Goal: Communication & Community: Answer question/provide support

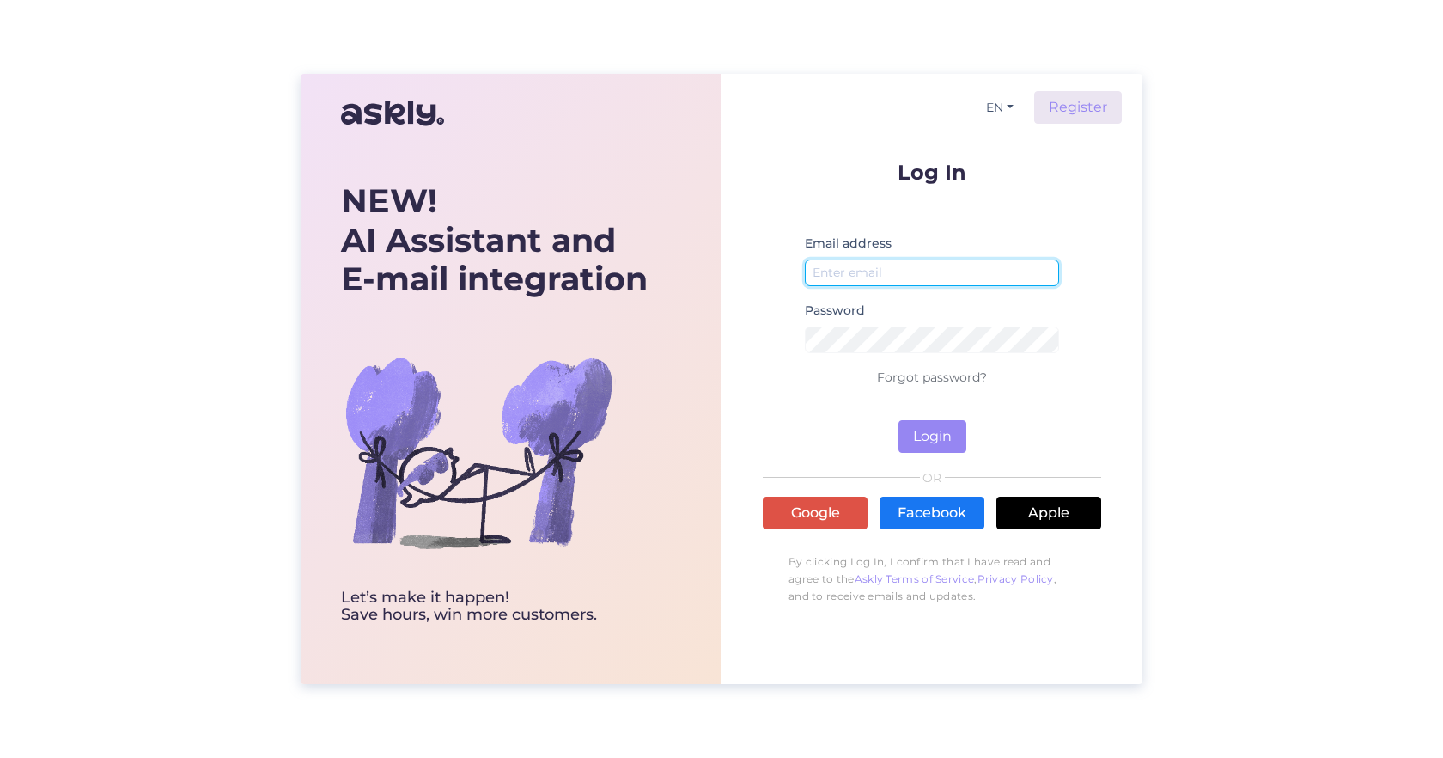
type input "[EMAIL_ADDRESS][DOMAIN_NAME]"
click at [919, 433] on button "Login" at bounding box center [933, 436] width 68 height 33
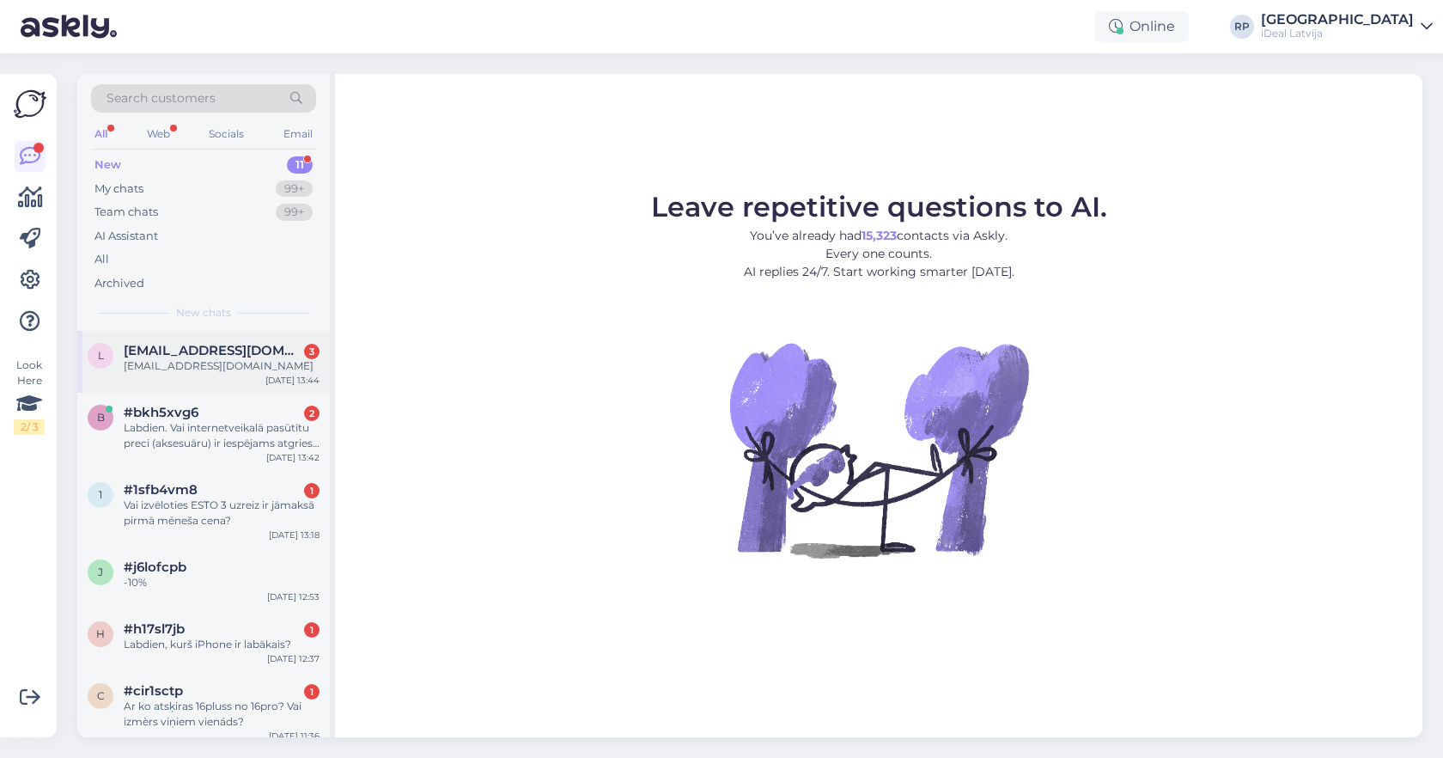
click at [232, 374] on div "l [EMAIL_ADDRESS][DOMAIN_NAME] 3 [DOMAIN_NAME][EMAIL_ADDRESS][DOMAIN_NAME] [DAT…" at bounding box center [203, 362] width 253 height 62
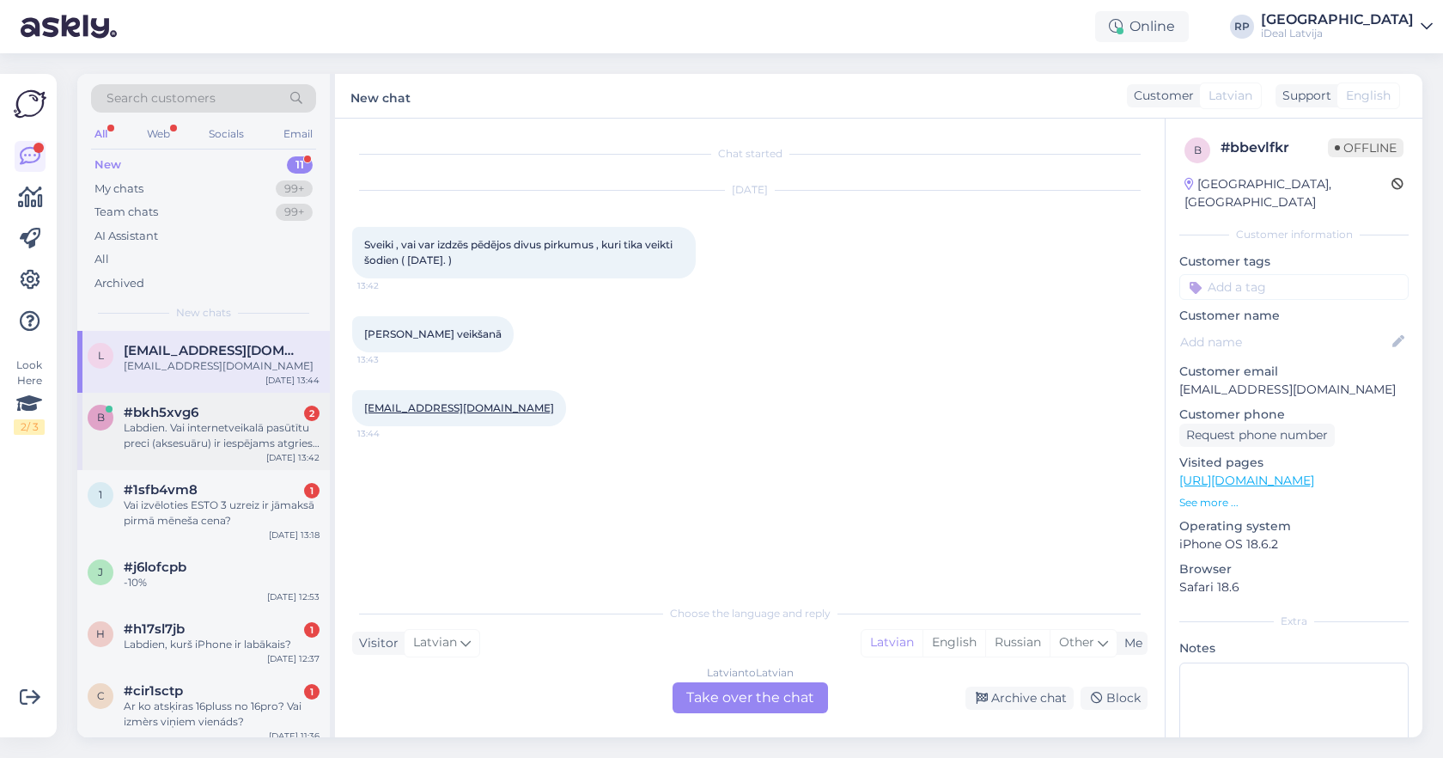
click at [230, 454] on div "b #bkh5xvg6 2 Labdien. Vai internetveikalā pasūtītu preci (aksesuāru) ir iespēj…" at bounding box center [203, 431] width 253 height 77
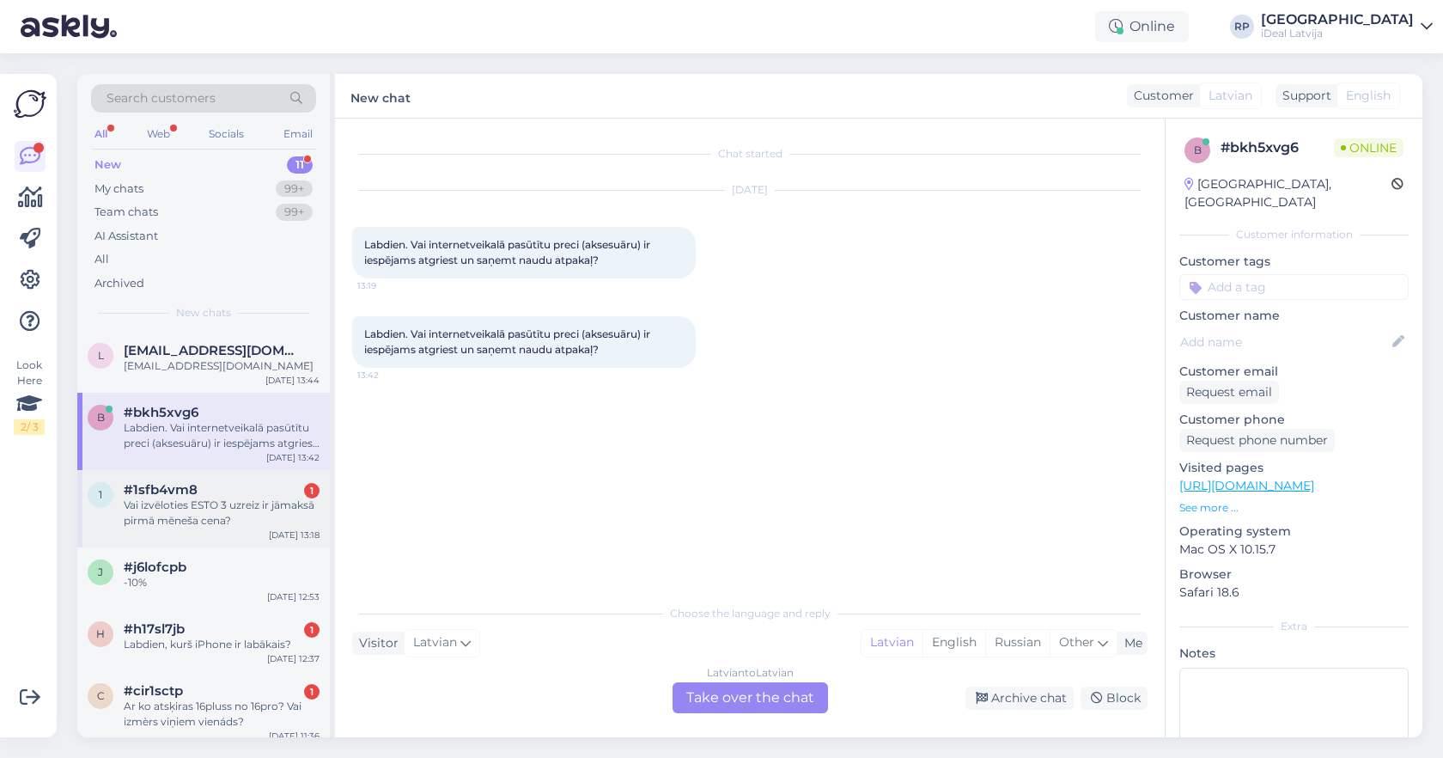
click at [211, 526] on div "1 #1sfb4vm8 1 Vai izvēloties ESTO 3 uzreiz ir jāmaksā pirmā mēneša cena? [DATE]…" at bounding box center [203, 508] width 253 height 77
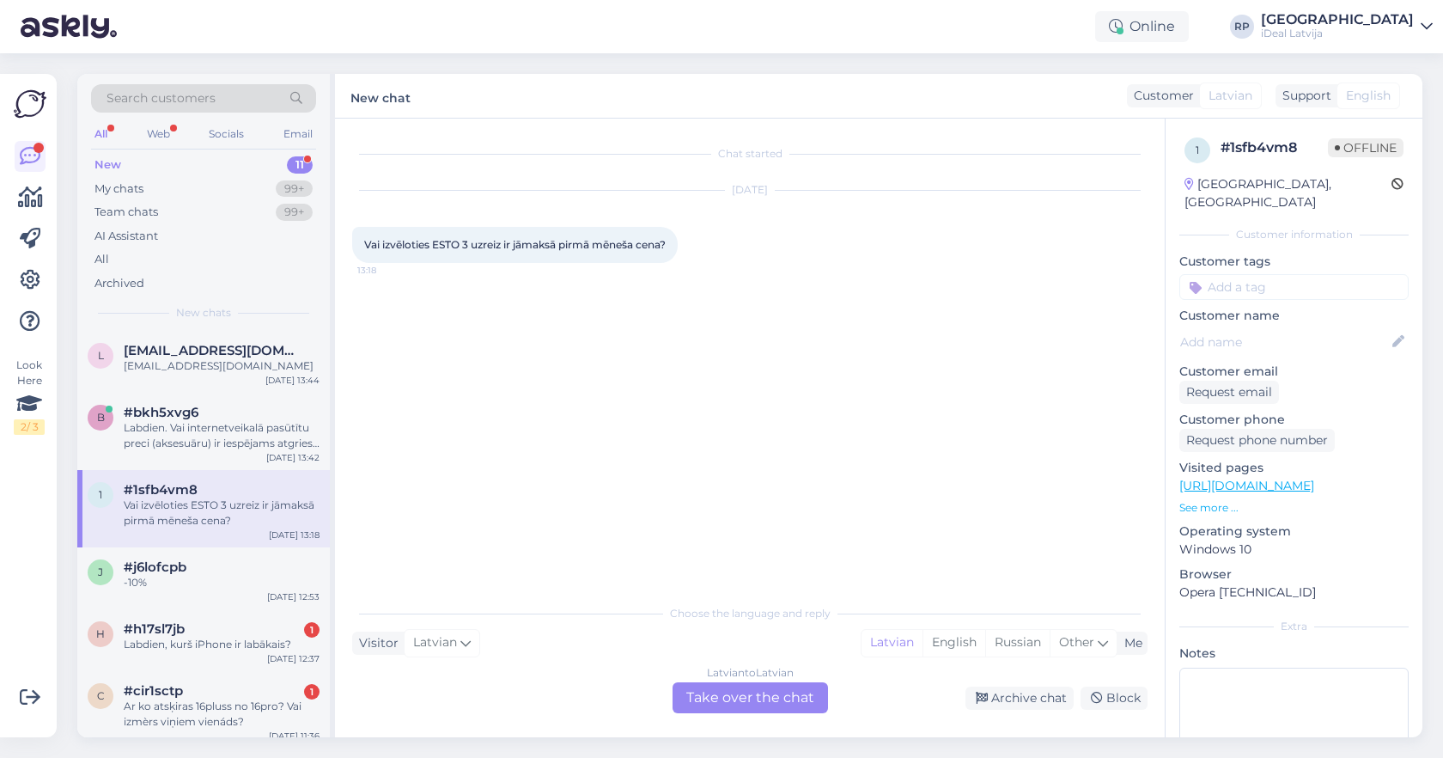
click at [747, 699] on div "Latvian to Latvian Take over the chat" at bounding box center [751, 697] width 156 height 31
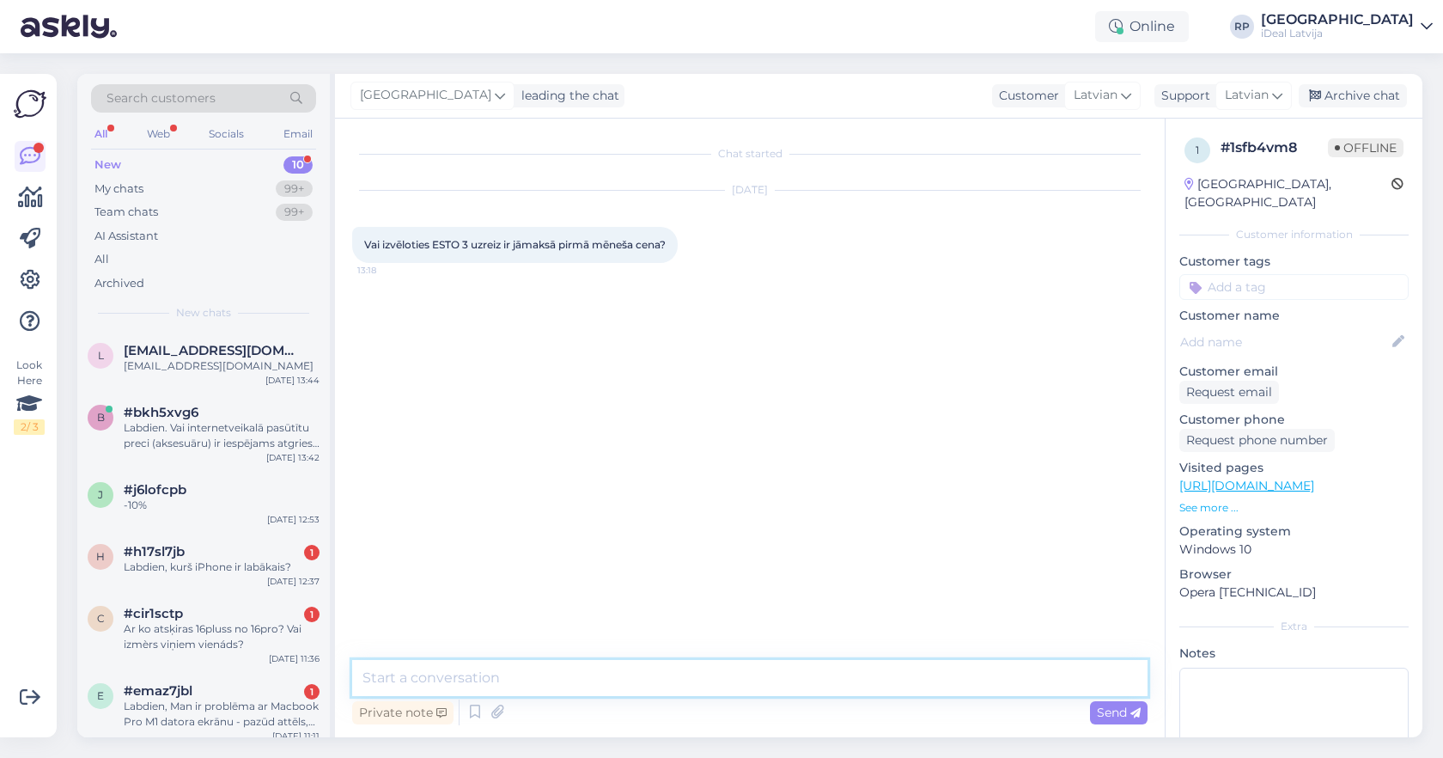
click at [768, 669] on textarea at bounding box center [750, 678] width 796 height 36
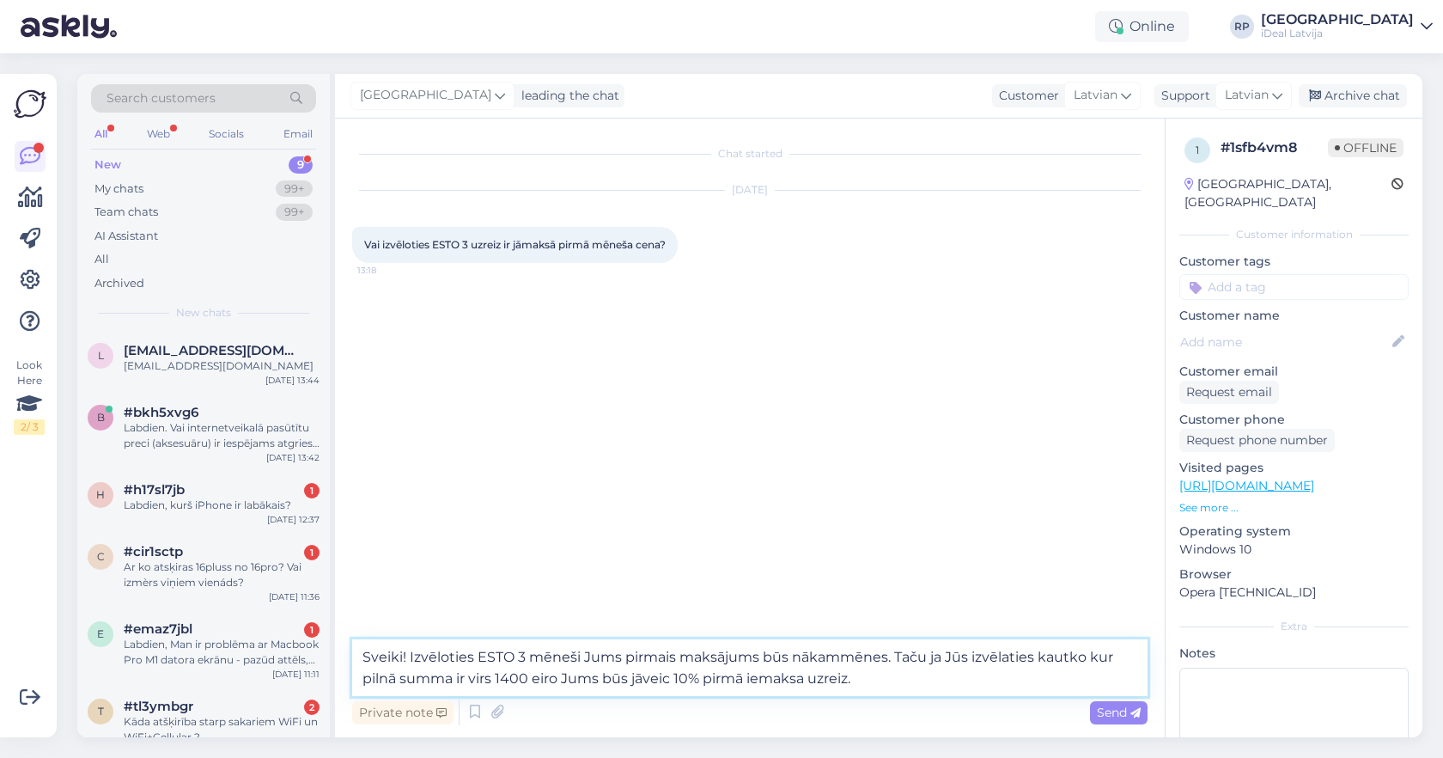
click at [562, 677] on textarea "Sveiki! Izvēloties ESTO 3 mēneši Jums pirmais maksājums būs nākammēnes. Taču ja…" at bounding box center [750, 667] width 796 height 57
click at [865, 681] on textarea "Sveiki! Izvēloties ESTO 3 mēneši Jums pirmais maksājums būs nākammēnes. Taču ja…" at bounding box center [750, 667] width 796 height 57
type textarea "Sveiki! Izvēloties ESTO 3 mēneši Jums pirmais maksājums būs nākammēnes. Taču ja…"
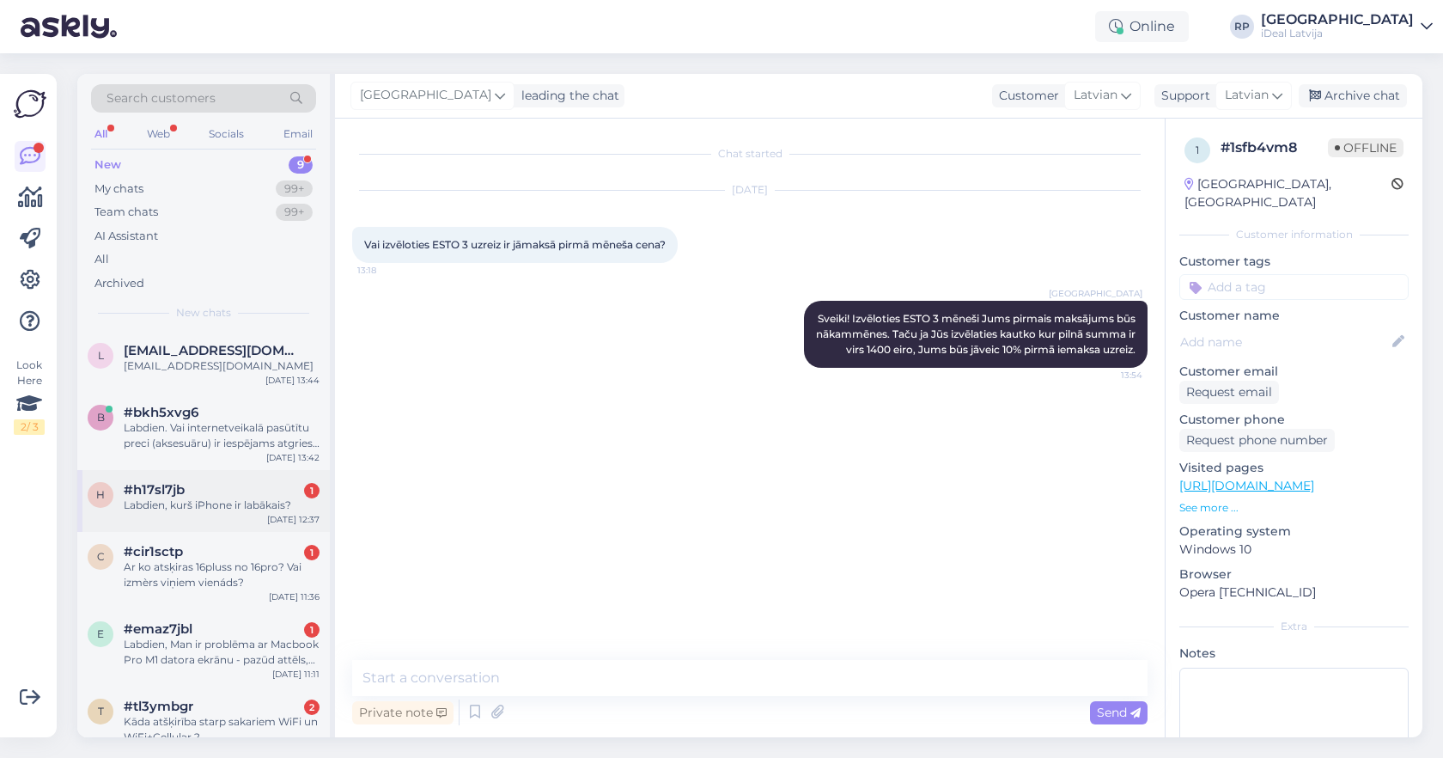
click at [222, 497] on div "Labdien, kurš iPhone ir labākais?" at bounding box center [222, 504] width 196 height 15
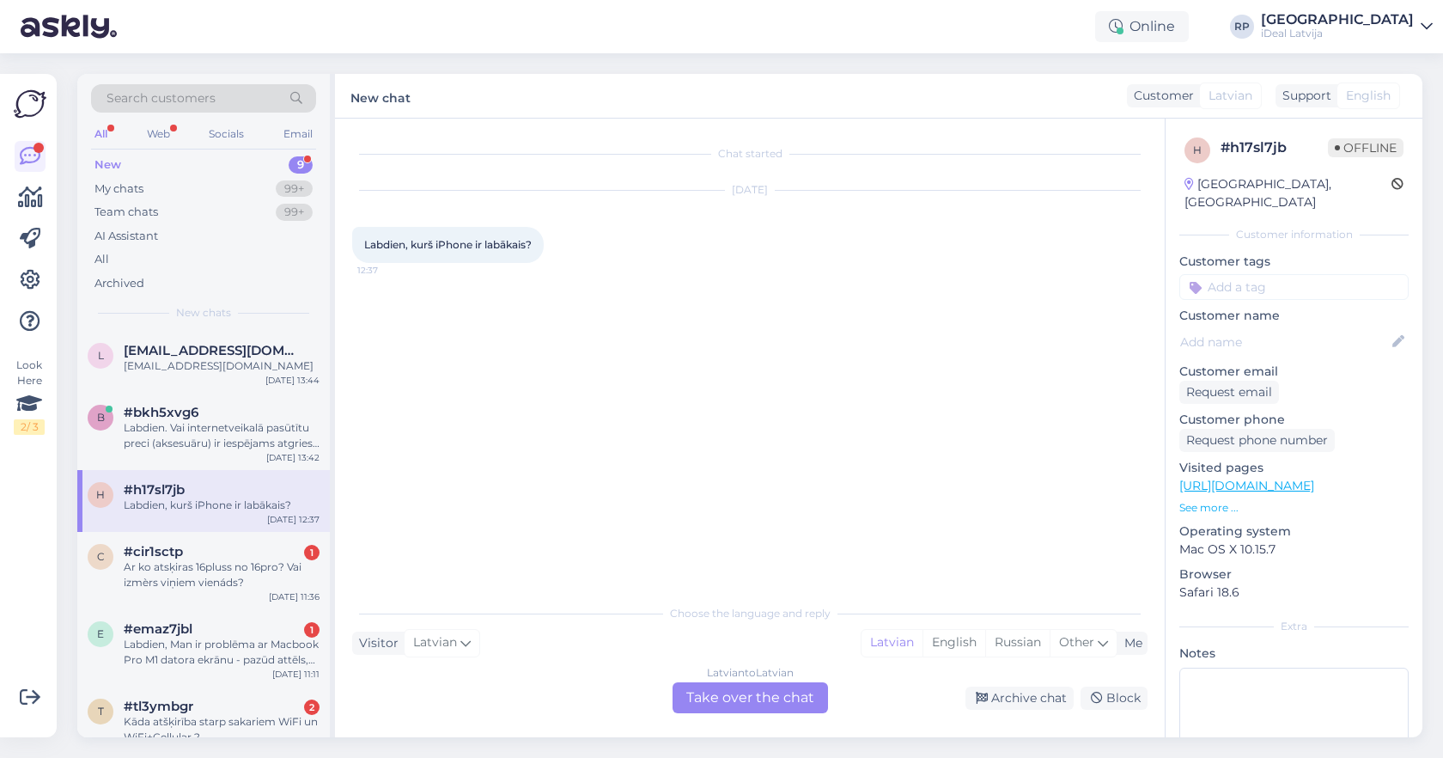
click at [746, 699] on div "Latvian to Latvian Take over the chat" at bounding box center [751, 697] width 156 height 31
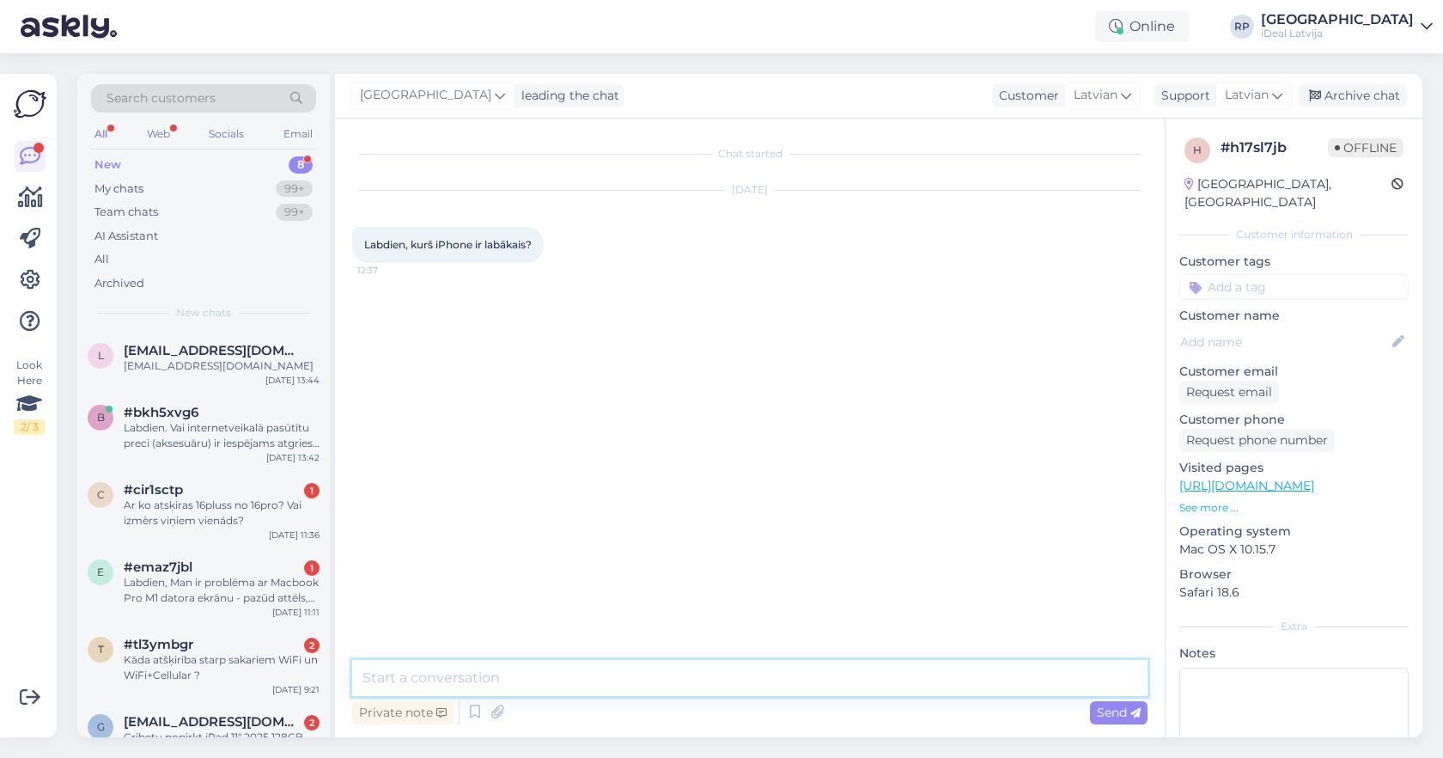
click at [766, 679] on textarea at bounding box center [750, 678] width 796 height 36
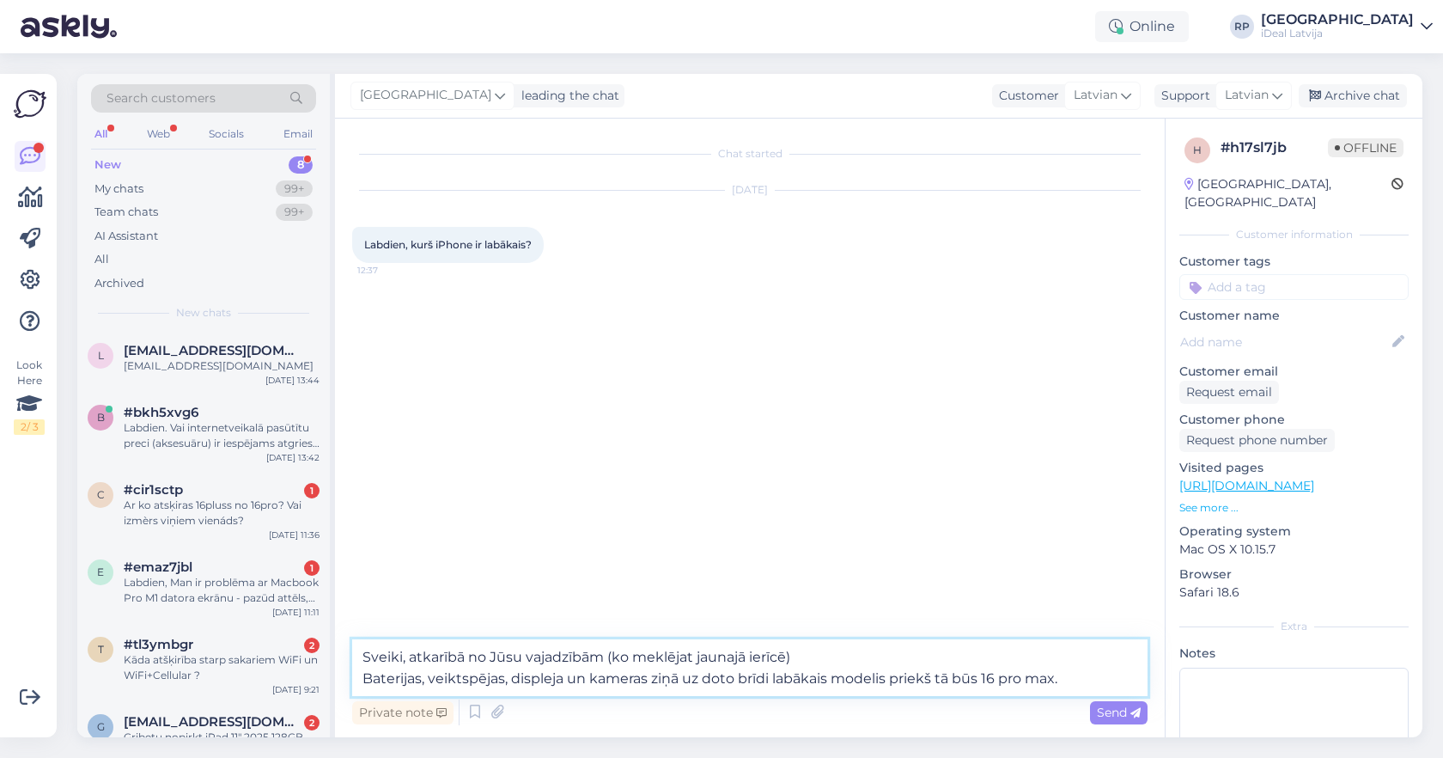
type textarea "Sveiki, atkarībā no Jūsu vajadzībām (ko meklējat jaunajā ierīcē) Baterijas, vei…"
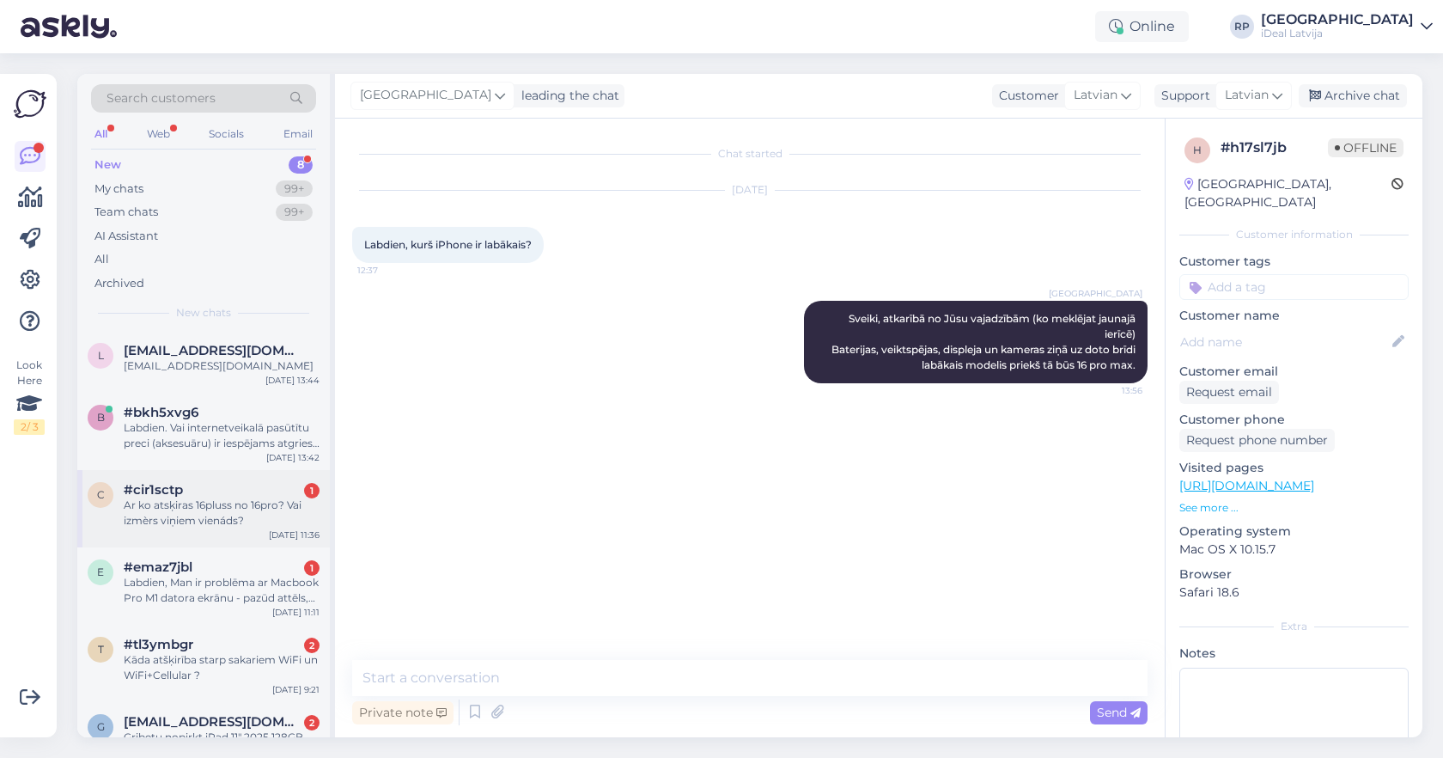
click at [212, 473] on div "c #cir1sctp 1 Ar ko atsķiras 16pluss no 16pro? Vai izmèrs viņiem vienáds? [DATE…" at bounding box center [203, 508] width 253 height 77
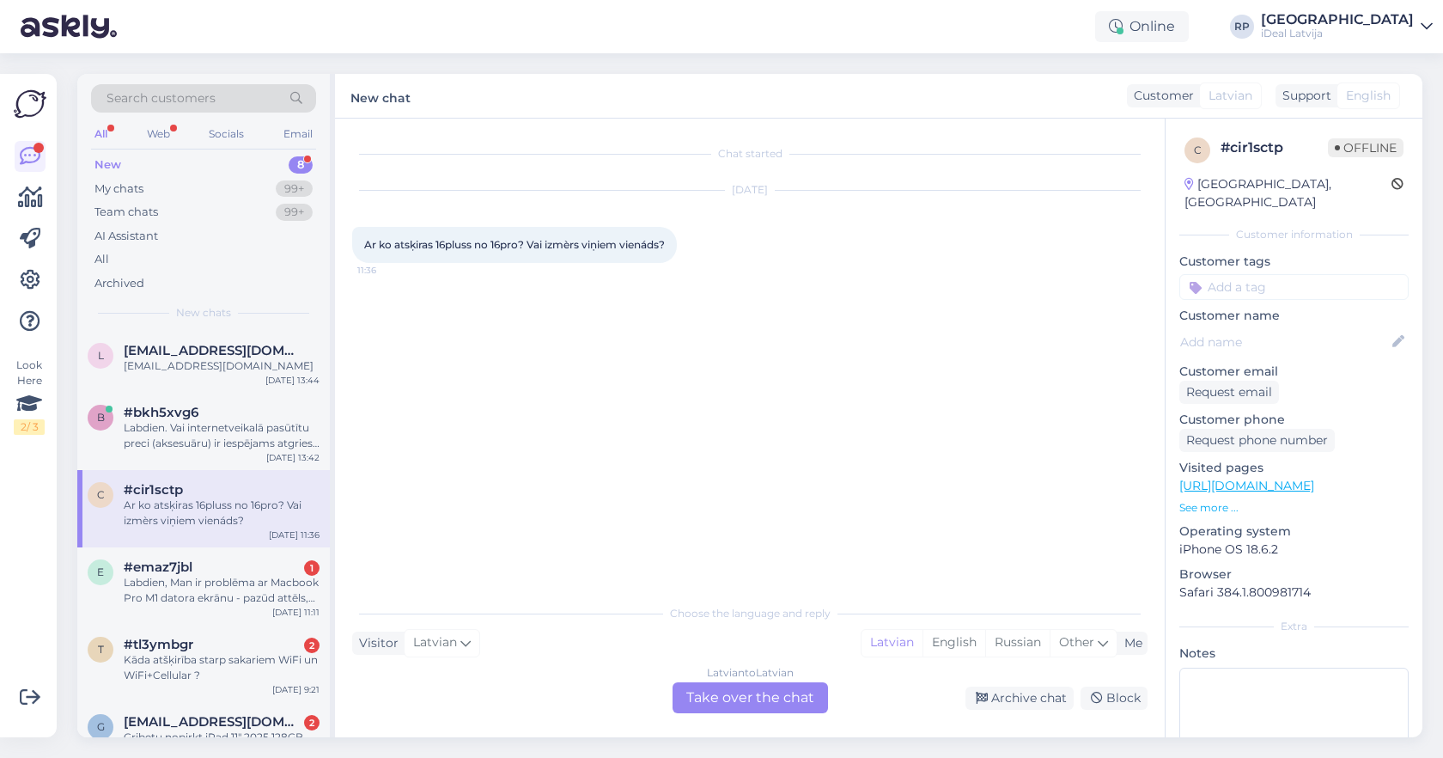
click at [772, 698] on div "Latvian to Latvian Take over the chat" at bounding box center [751, 697] width 156 height 31
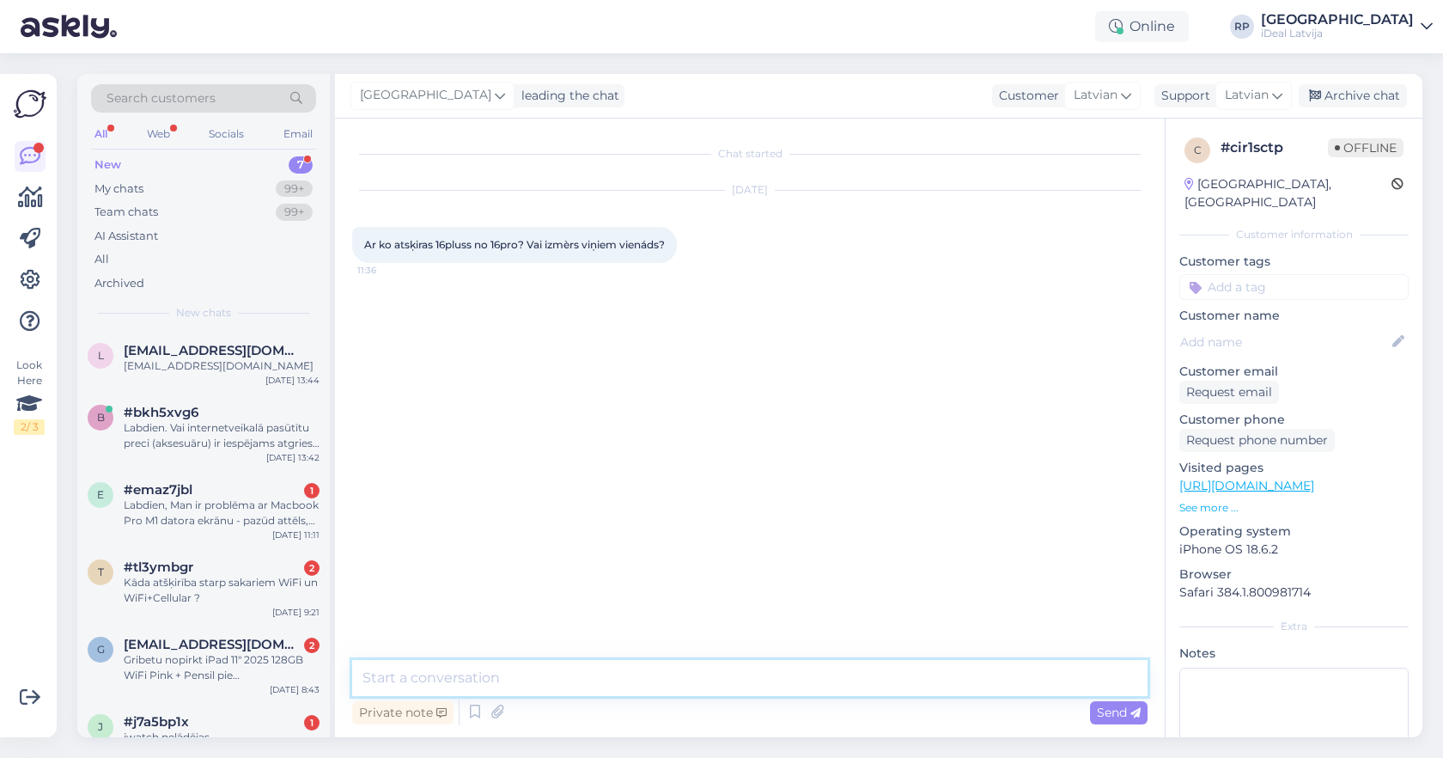
click at [778, 684] on textarea at bounding box center [750, 678] width 796 height 36
type textarea "Sveiki, 16 plus izmērā būs lielāks par 16 pro, kā arī baterija būs labāka 16 pl…"
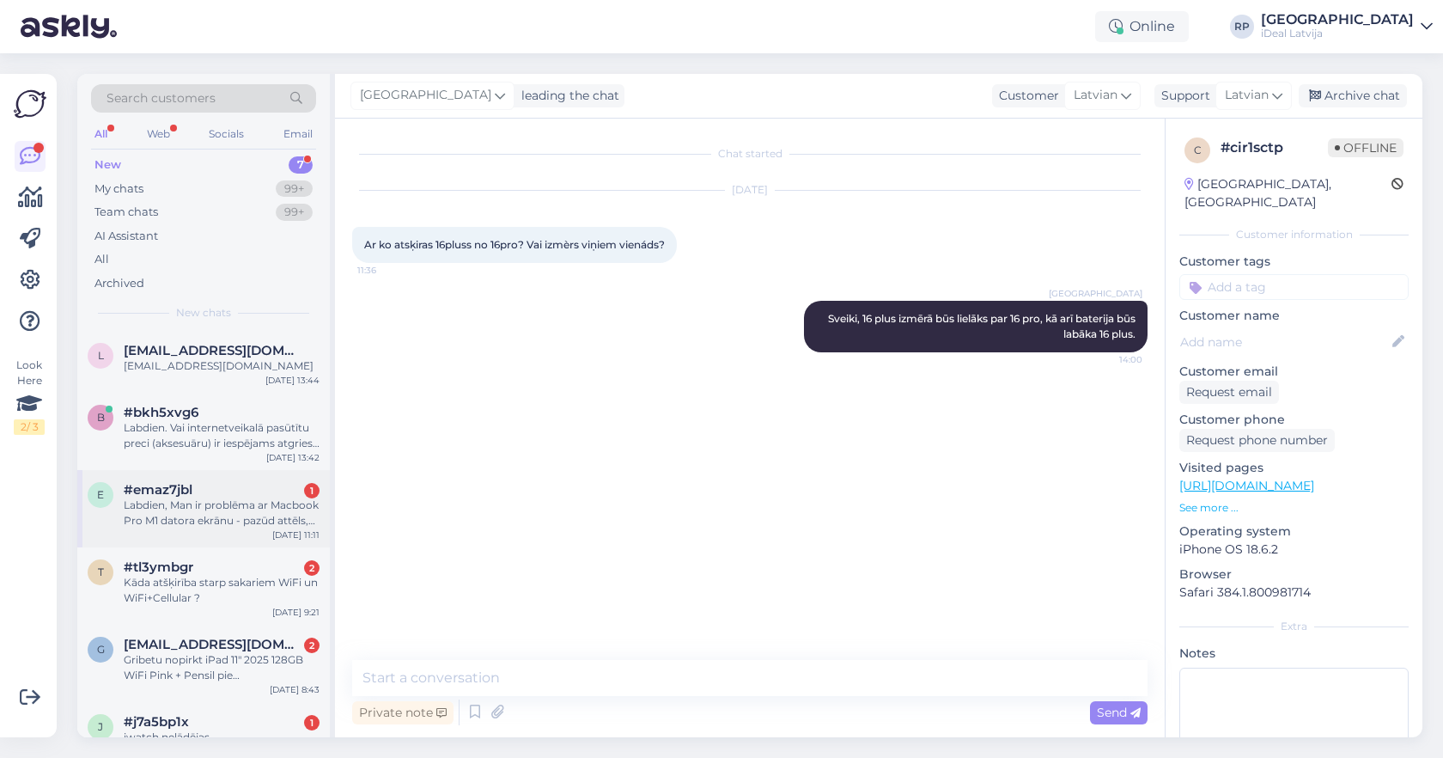
click at [300, 507] on div "Labdien, Man ir problēma ar Macbook Pro M1 datora ekrānu - pazūd attēls, parādā…" at bounding box center [222, 512] width 196 height 31
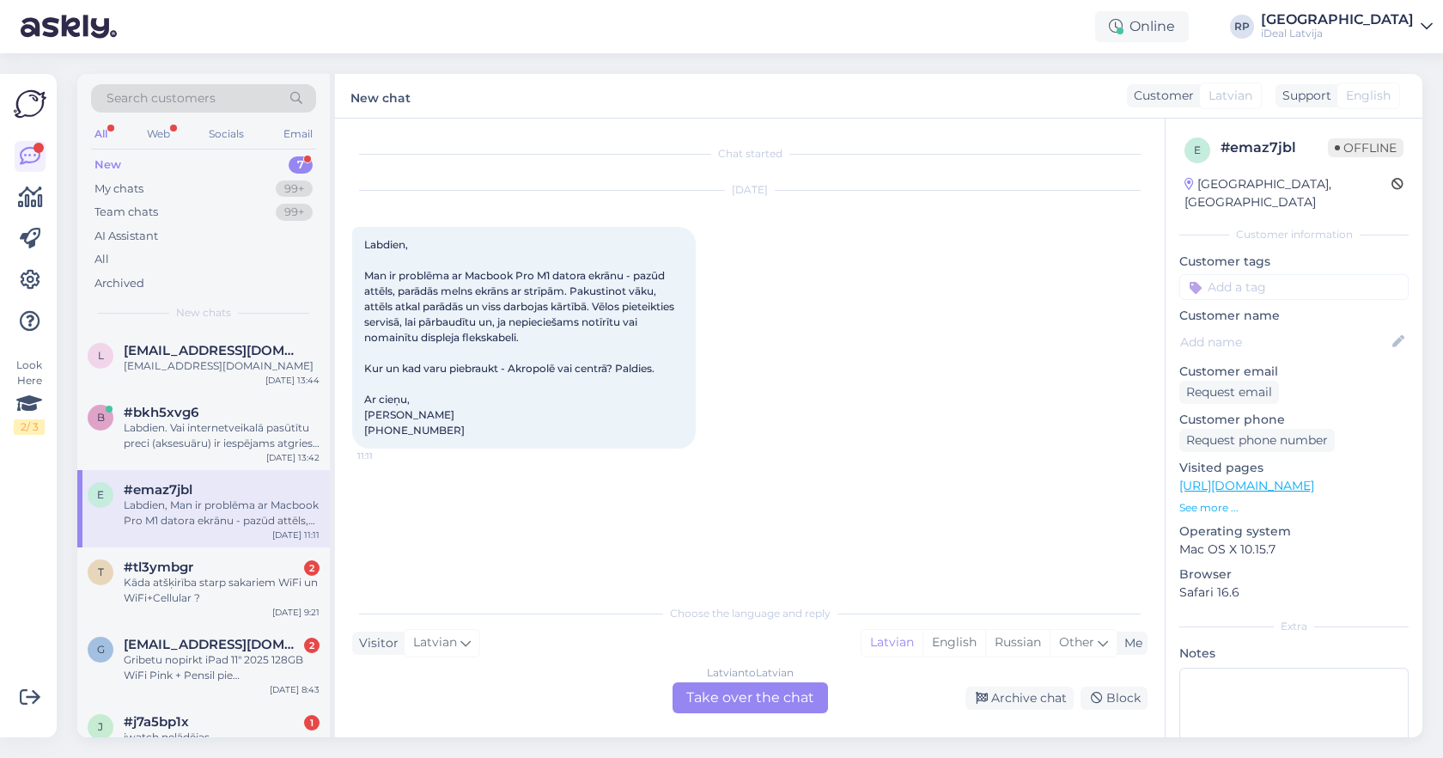
click at [710, 699] on div "Latvian to Latvian Take over the chat" at bounding box center [751, 697] width 156 height 31
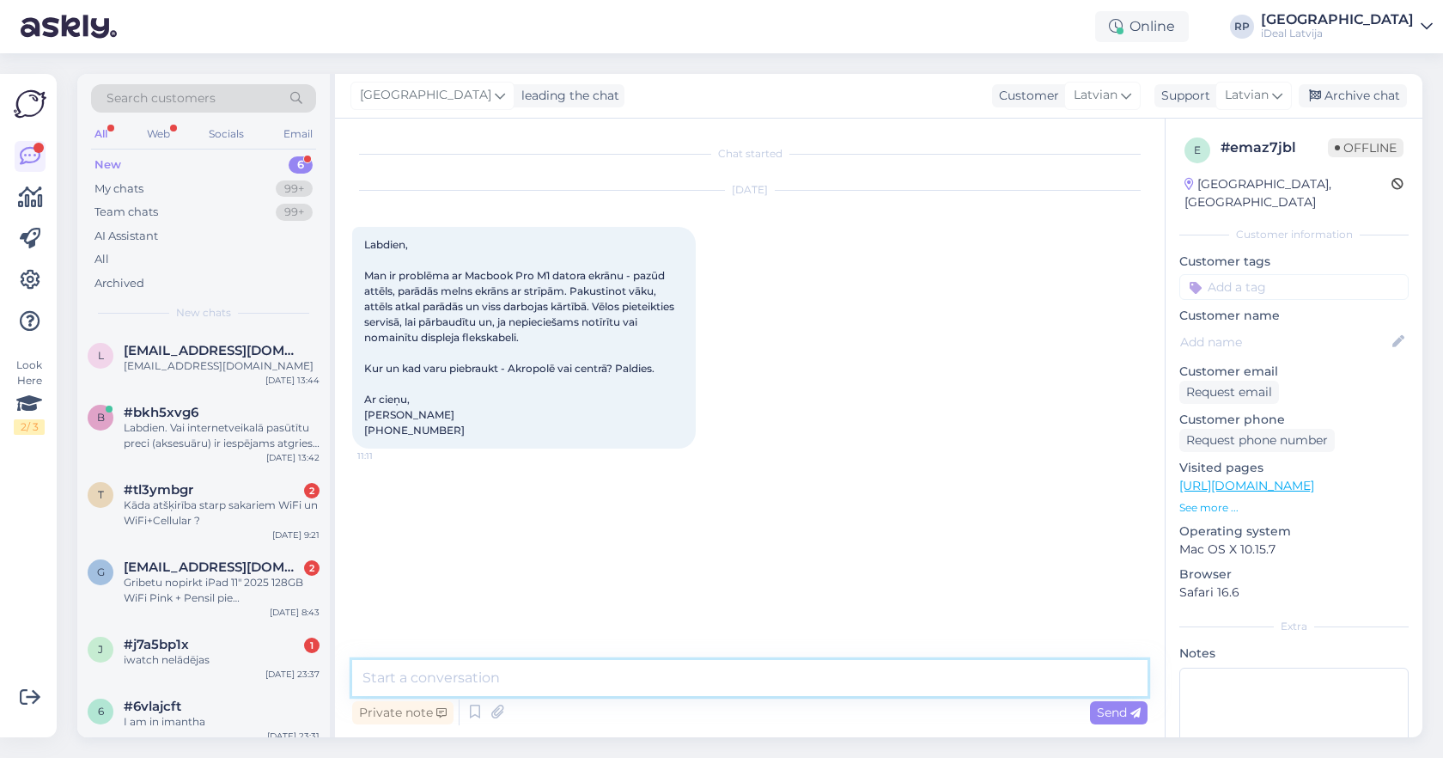
click at [683, 668] on textarea at bounding box center [750, 678] width 796 height 36
type textarea "A"
type textarea "Sveiki, Jūs varat pieteikt vizīti caur mūsu mājaslapu pie sadaļas serviss."
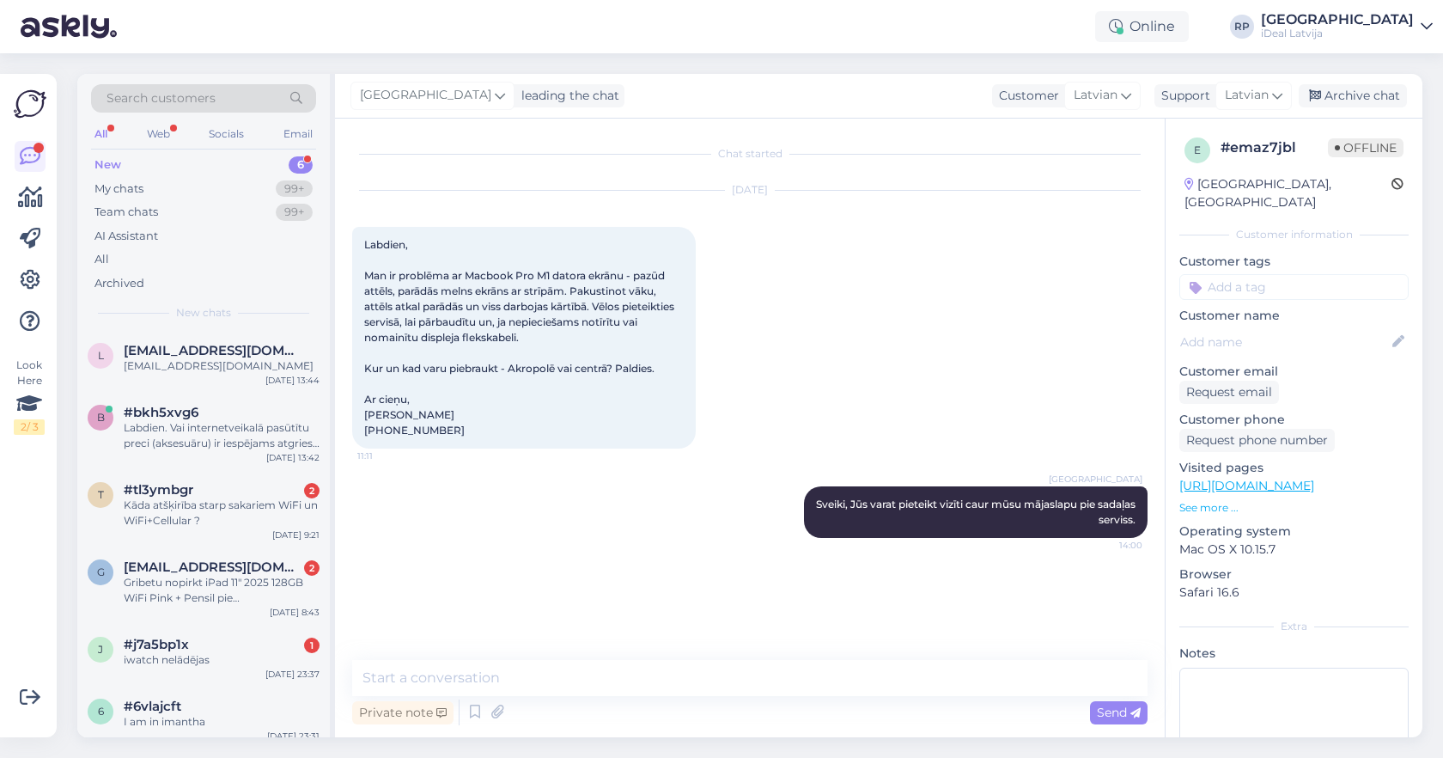
click at [864, 3] on div "Online RP [GEOGRAPHIC_DATA] iDeal [GEOGRAPHIC_DATA]" at bounding box center [721, 26] width 1443 height 53
click at [679, 699] on div "Private note Send" at bounding box center [750, 712] width 796 height 33
click at [688, 681] on textarea at bounding box center [750, 678] width 796 height 36
paste textarea "[URL][DOMAIN_NAME]"
type textarea "[URL][DOMAIN_NAME]"
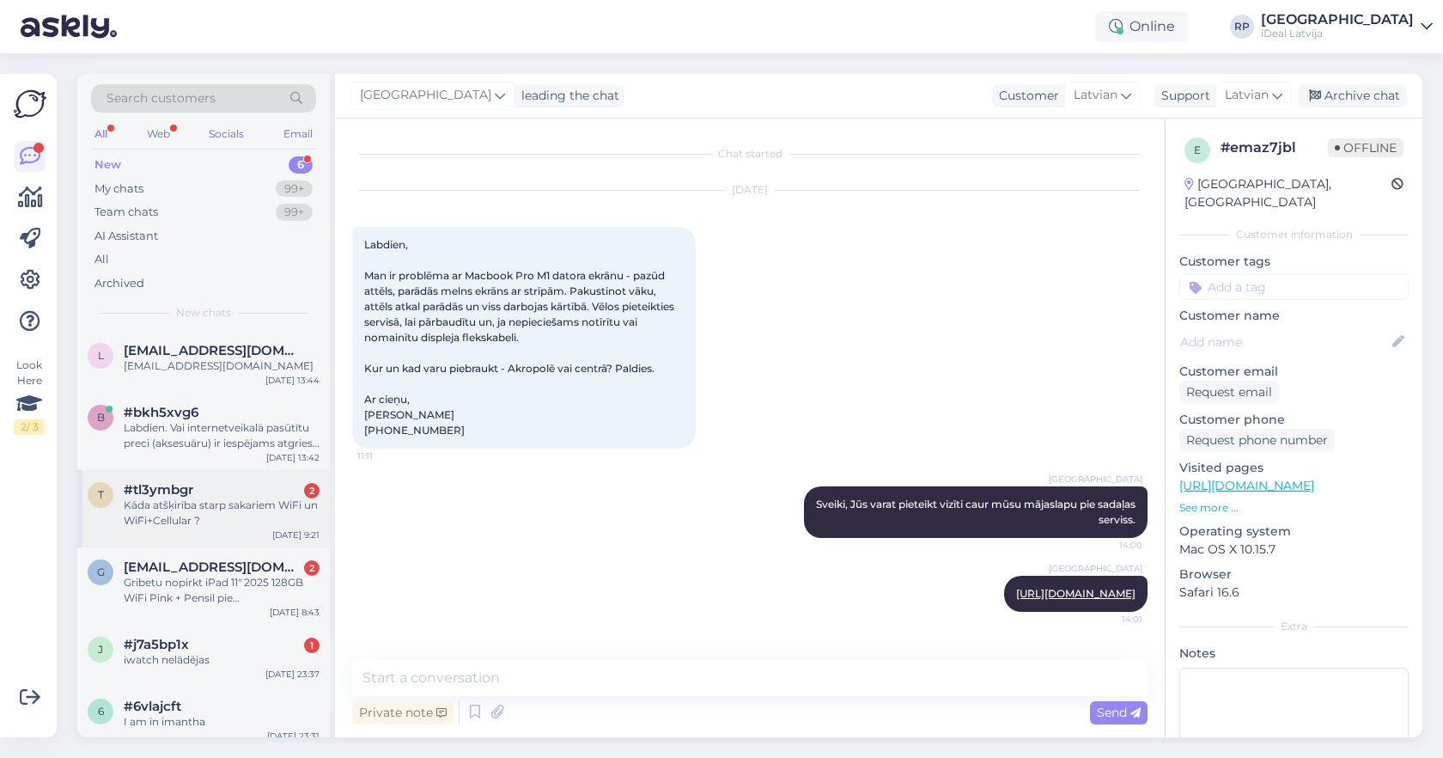
click at [232, 516] on div "Kāda atšķirība starp sakariem WiFi un WiFi+Cellular ?" at bounding box center [222, 512] width 196 height 31
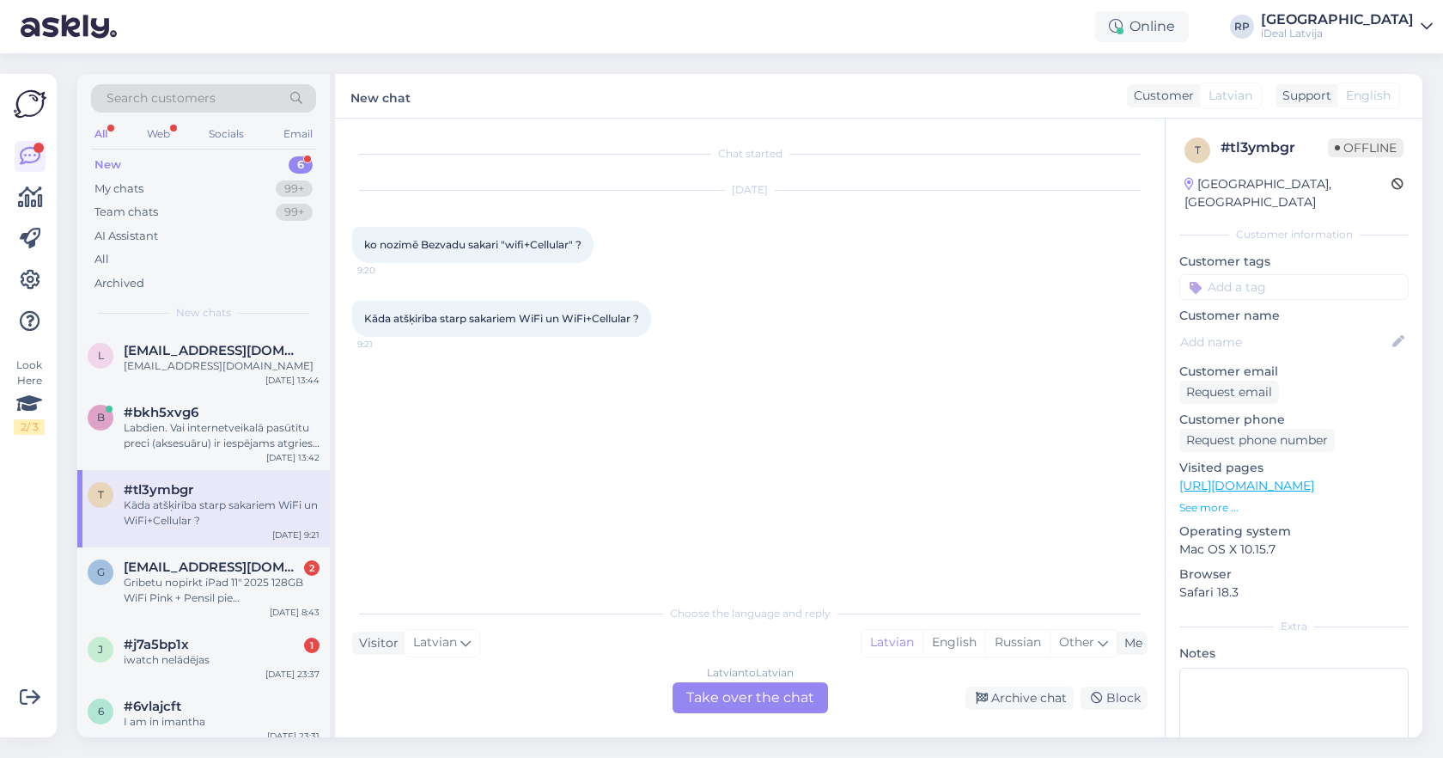
click at [717, 694] on div "Latvian to Latvian Take over the chat" at bounding box center [751, 697] width 156 height 31
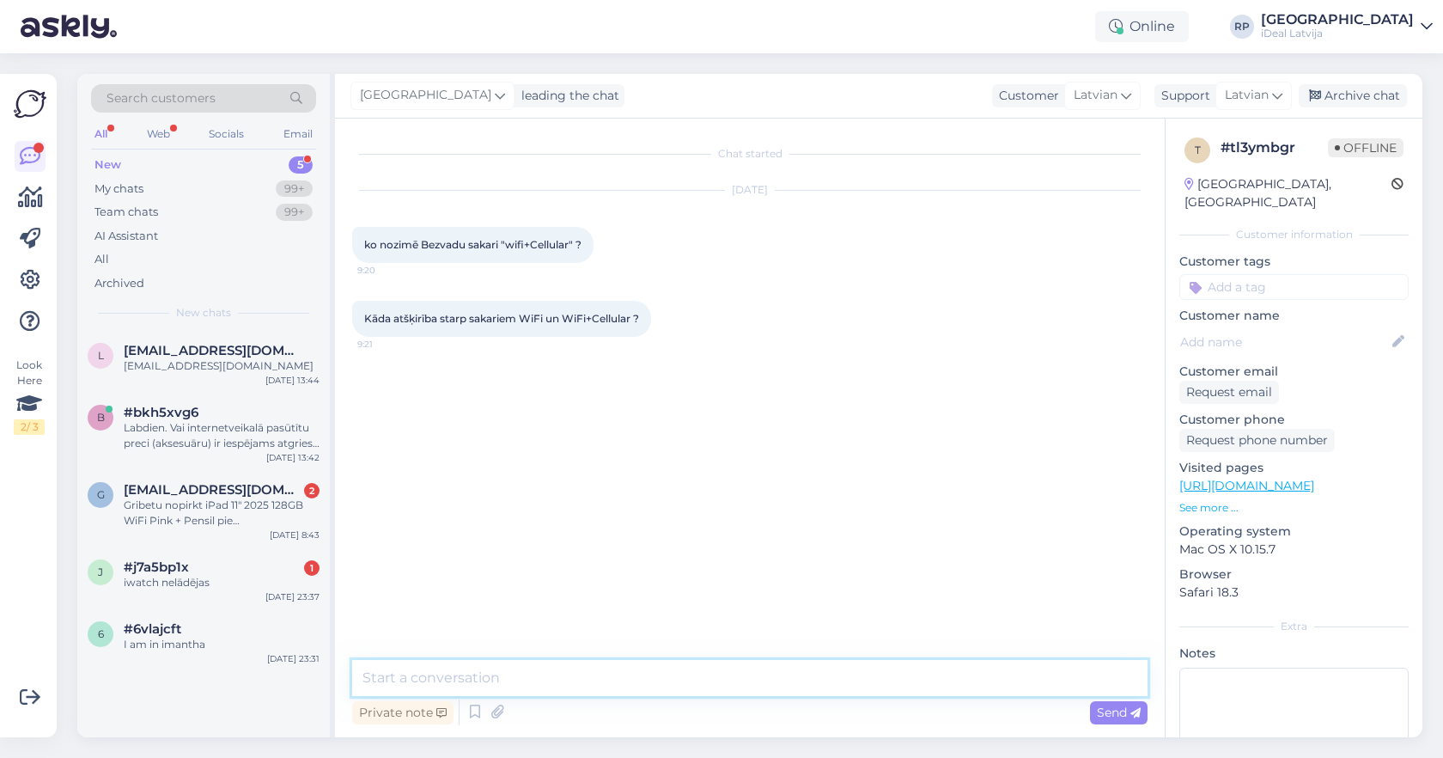
click at [717, 677] on textarea at bounding box center [750, 678] width 796 height 36
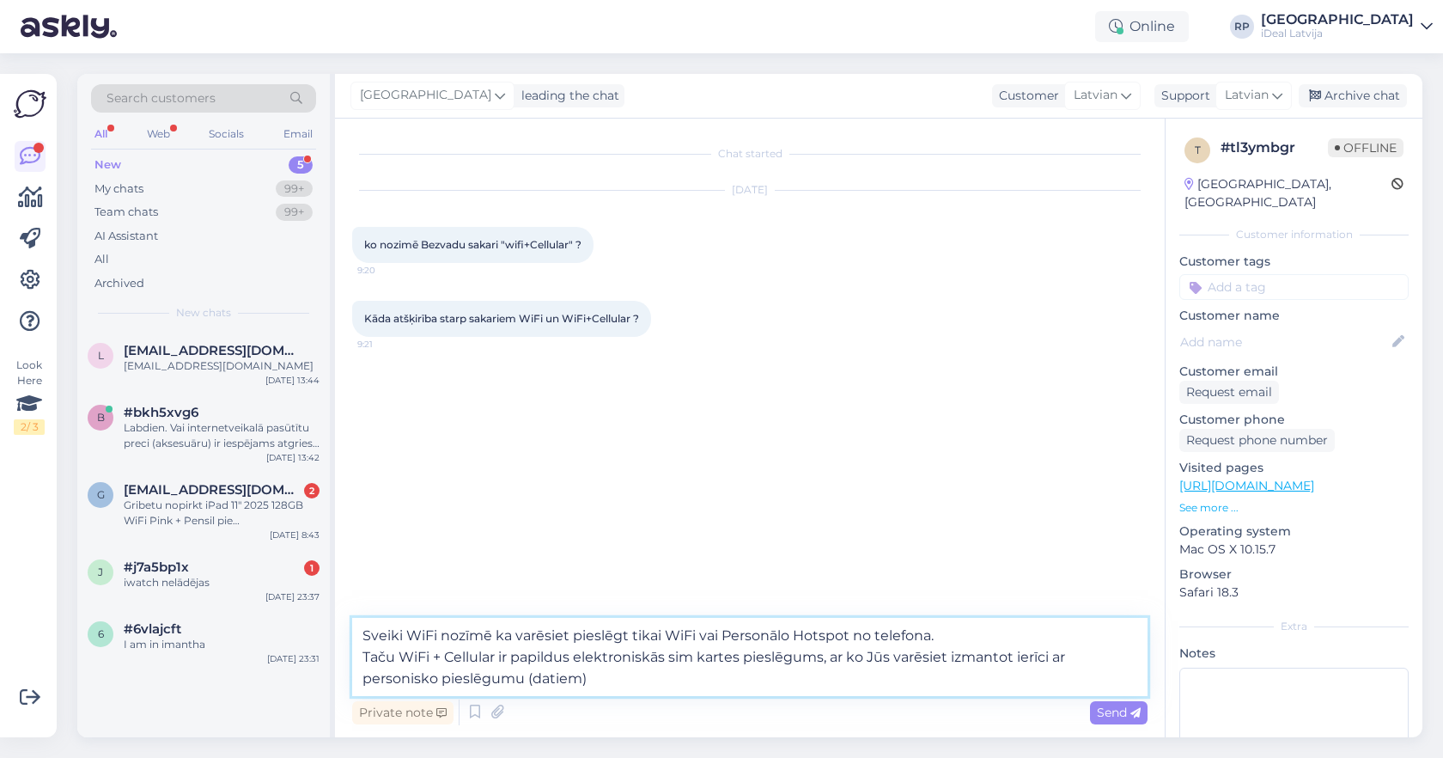
click at [699, 693] on textarea "Sveiki WiFi nozīmē ka varēsiet pieslēgt tikai WiFi vai Personālo Hotspot no tel…" at bounding box center [750, 657] width 796 height 78
click at [1054, 659] on textarea "Sveiki WiFi nozīmē ka varēsiet pieslēgt tikai WiFi vai Personālo Hotspot no tel…" at bounding box center [750, 657] width 796 height 78
click at [495, 635] on textarea "Sveiki WiFi nozīmē ka varēsiet pieslēgt tikai WiFi vai Personālo Hotspot no tel…" at bounding box center [750, 657] width 796 height 78
type textarea "Sveiki WiFi nozīmē, ka varēsiet pieslēgt tikai WiFi vai Personālo Hotspot no te…"
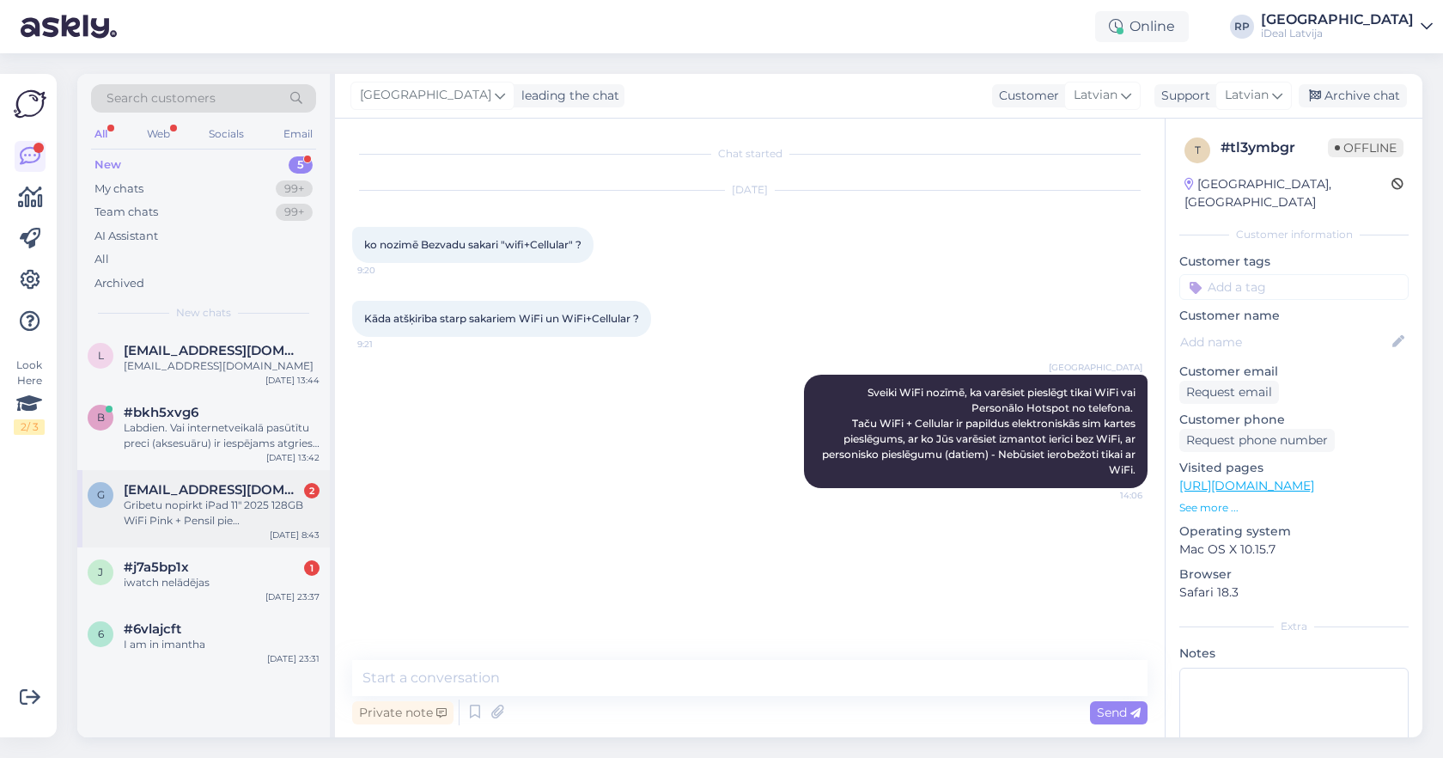
click at [247, 502] on div "Gribetu nopirkt iPad 11" 2025 128GB WiFi Pink + Pensil pie viņam(parastais). Ci…" at bounding box center [222, 512] width 196 height 31
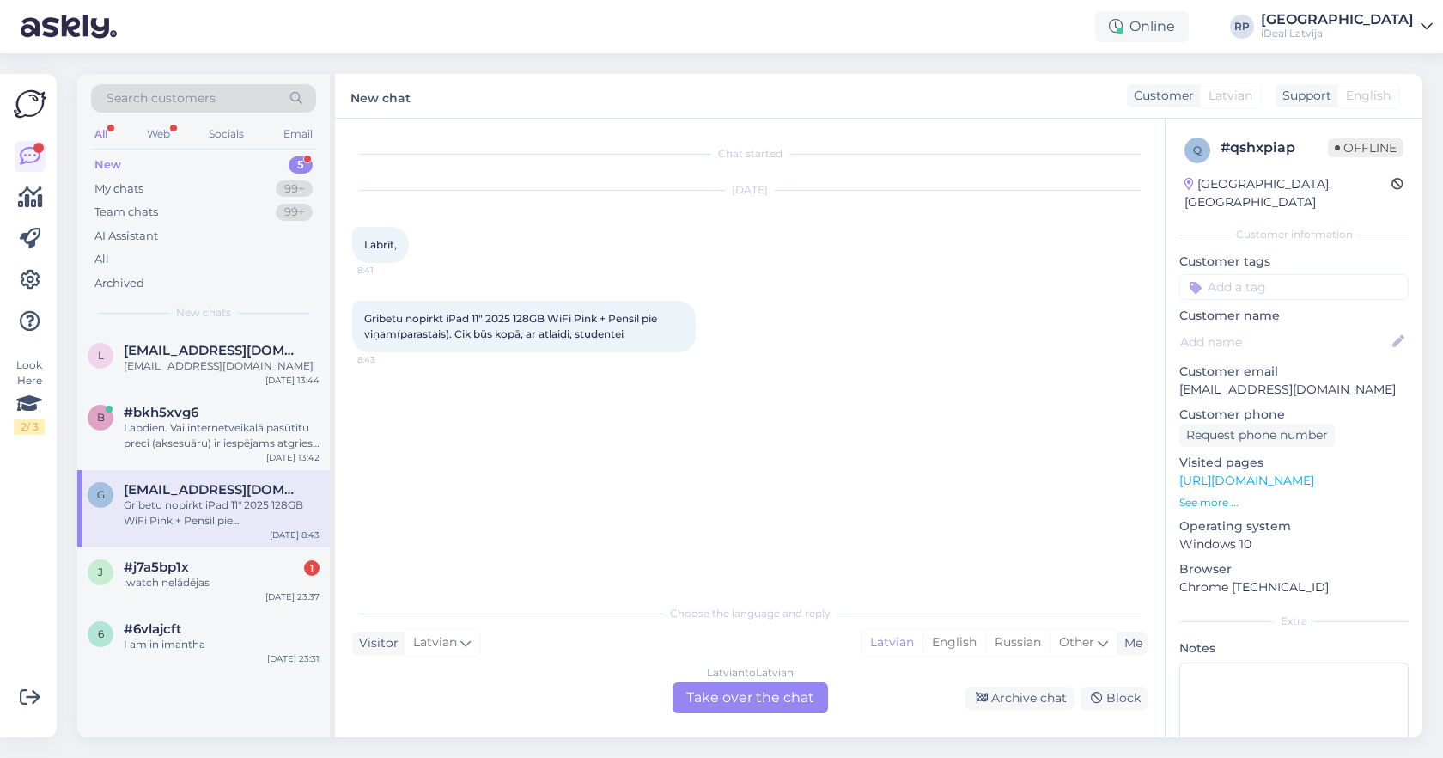
click at [767, 700] on div "Latvian to Latvian Take over the chat" at bounding box center [751, 697] width 156 height 31
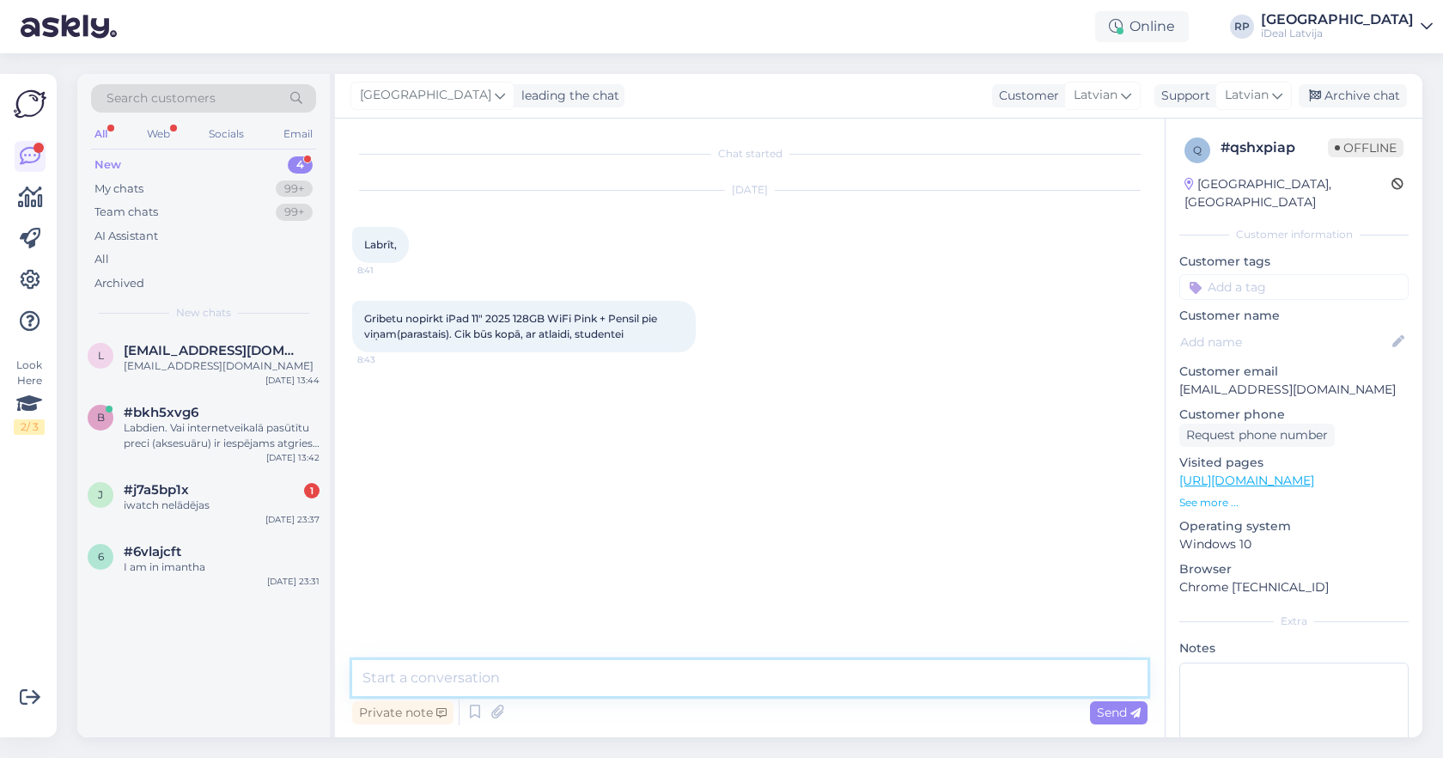
click at [735, 670] on textarea at bounding box center [750, 678] width 796 height 36
paste textarea "466.04"
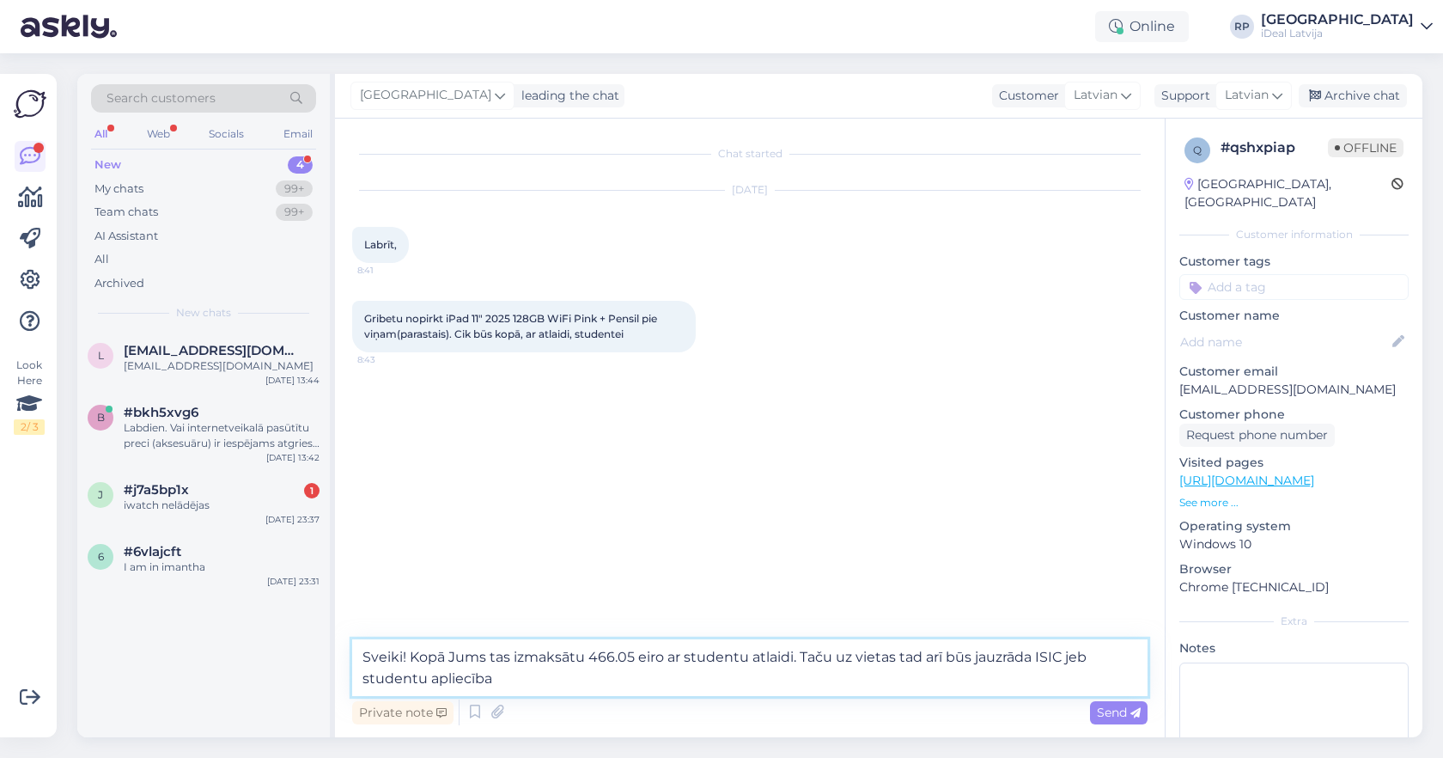
click at [1092, 656] on textarea "Sveiki! Kopā Jums tas izmaksātu 466.05 eiro ar studentu atlaidi. Taču uz vietas…" at bounding box center [750, 667] width 796 height 57
click at [976, 680] on textarea "Sveiki! Kopā Jums tas izmaksātu 466.05 eiro ar studentu atlaidi. Taču uz vietas…" at bounding box center [750, 667] width 796 height 57
click at [829, 655] on textarea "Sveiki! Kopā Jums tas izmaksātu 466.05 eiro ar studentu atlaidi. Taču uz vietas…" at bounding box center [750, 667] width 796 height 57
click at [505, 676] on textarea "Sveiki! Kopā Jums tas izmaksātu 466.05 eiro ar studentu atlaidi. Taču lai iegūt…" at bounding box center [750, 667] width 796 height 57
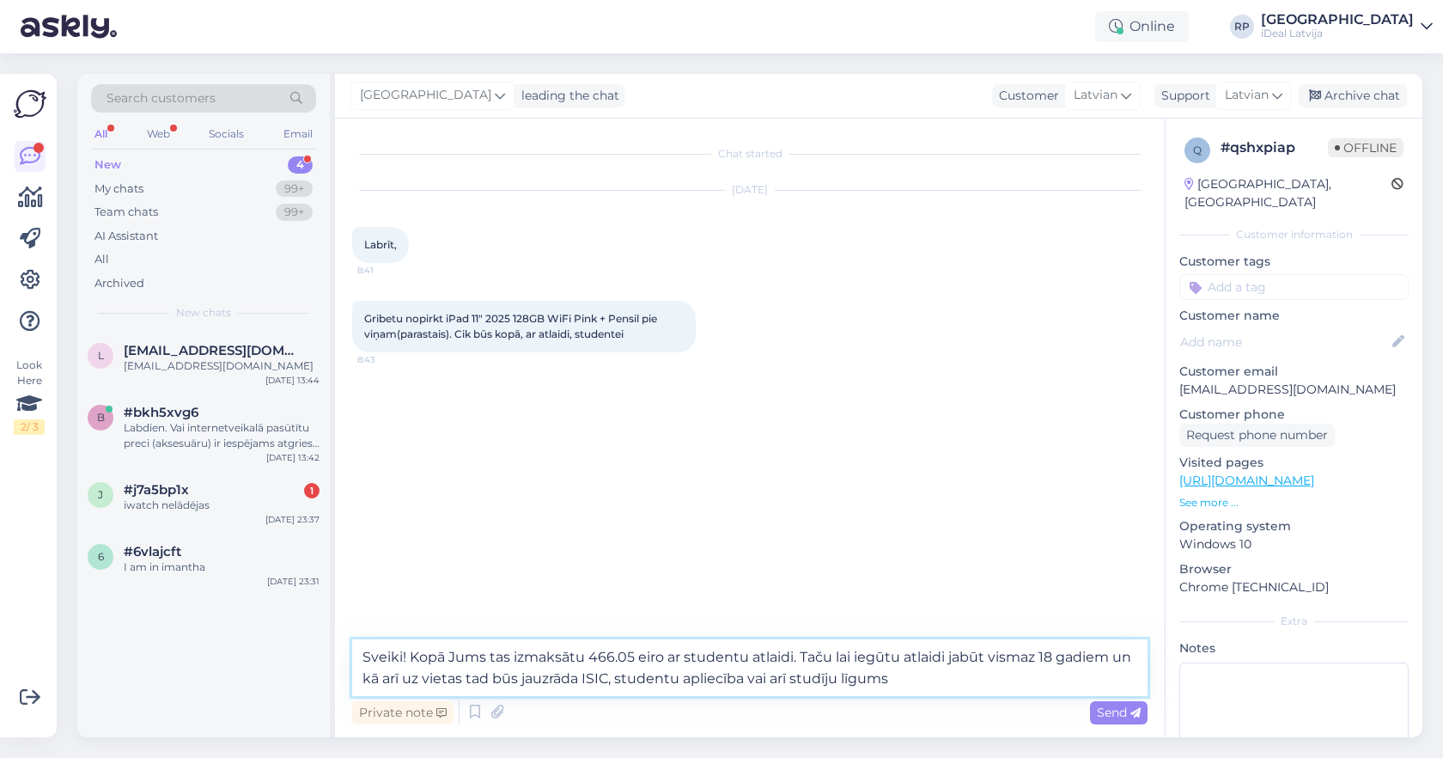
click at [931, 681] on textarea "Sveiki! Kopā Jums tas izmaksātu 466.05 eiro ar studentu atlaidi. Taču lai iegūt…" at bounding box center [750, 667] width 796 height 57
click at [511, 656] on textarea "Sveiki! Kopā Jums tas izmaksātu 466.05 eiro ar studentu atlaidi. Taču lai iegūt…" at bounding box center [750, 667] width 796 height 57
click at [447, 656] on textarea "Sveiki! Kopā Jums tas izmaksātu 466.05 eiro ar studentu atlaidi. Taču lai iegūt…" at bounding box center [750, 667] width 796 height 57
click at [507, 656] on textarea "Sveiki! Kopā Jums tas izmaksātu 466.05 eiro ar studentu atlaidi. Taču lai iegūt…" at bounding box center [750, 667] width 796 height 57
click at [931, 695] on textarea "Sveiki! Kopā Jums tas izmaksātu 466.05 eiro ar studentu atlaidi. Taču lai iegūt…" at bounding box center [750, 667] width 796 height 57
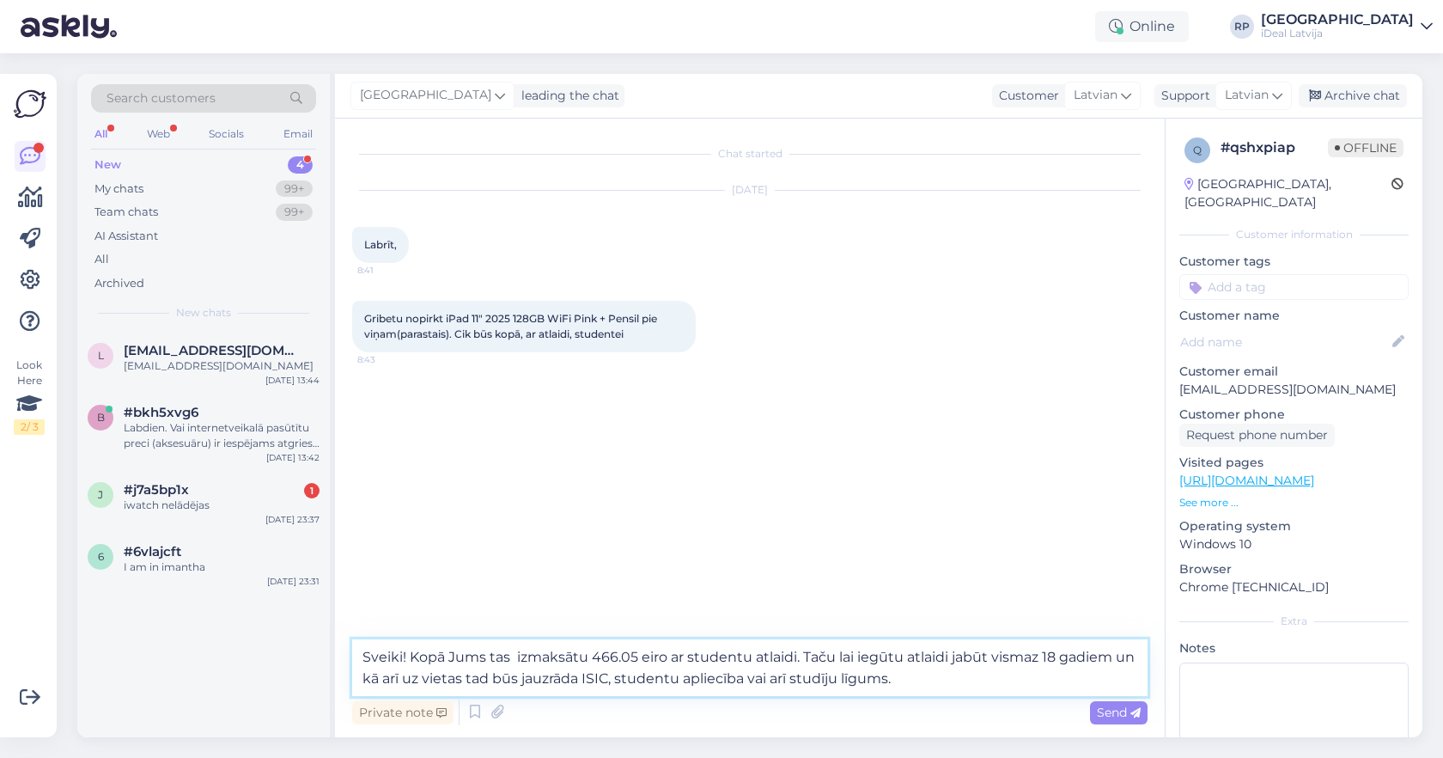
click at [514, 655] on textarea "Sveiki! Kopā Jums tas izmaksātu 466.05 eiro ar studentu atlaidi. Taču lai iegūt…" at bounding box center [750, 667] width 796 height 57
click at [448, 656] on textarea "Sveiki! Kopā Jums tas izmaksātu 466.05 eiro ar studentu atlaidi. Taču lai iegūt…" at bounding box center [750, 667] width 796 height 57
click at [534, 656] on textarea "Sveiki! Kopā par iPad un Pencil Jums tas izmaksātu 466.05 eiro ar studentu atla…" at bounding box center [750, 667] width 796 height 57
type textarea "Sveiki! Kopā par iPad un Apple Pencil Jums tas izmaksātu 466.05 eiro ar student…"
click at [1092, 672] on textarea "Sveiki! Kopā par iPad un Apple Pencil Jums tas izmaksātu 466.05 eiro ar student…" at bounding box center [750, 667] width 796 height 57
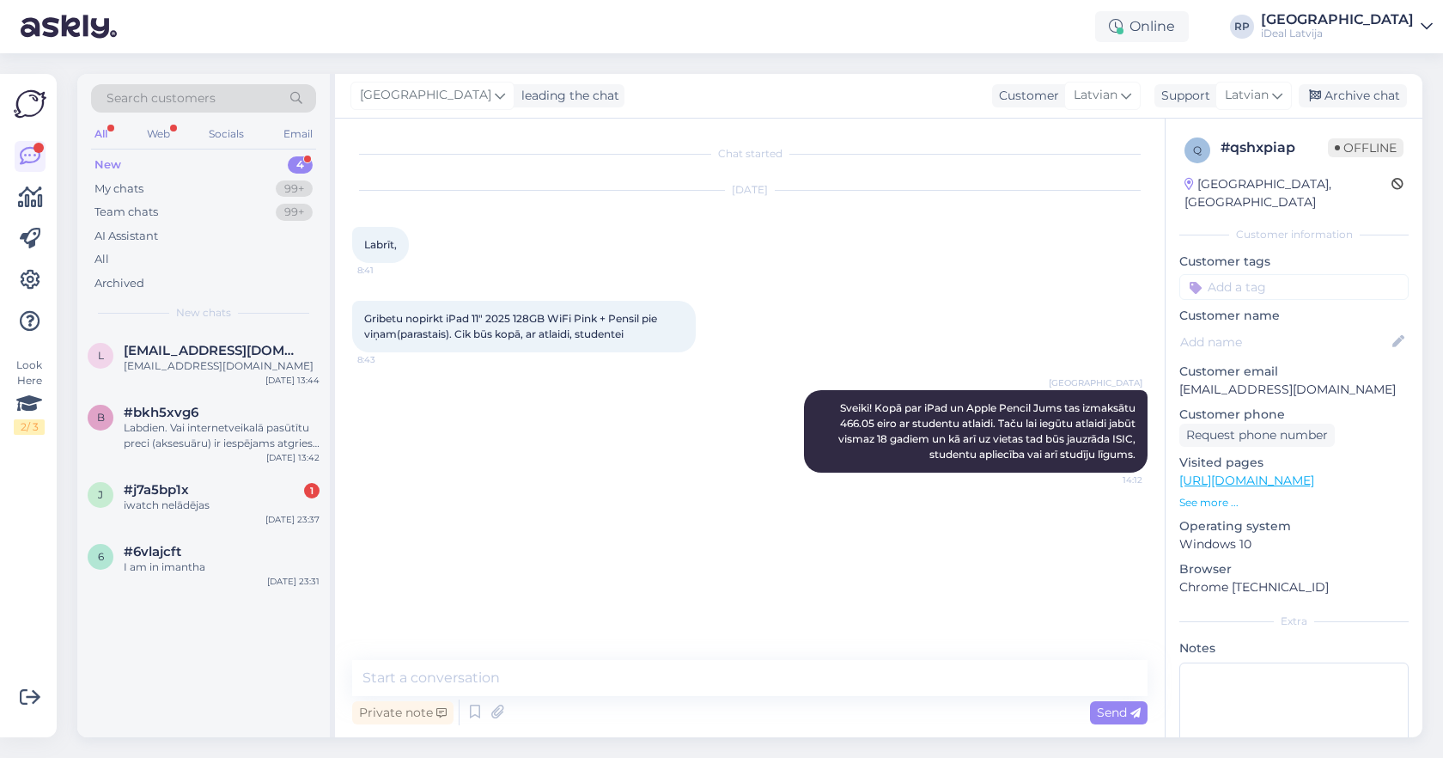
click at [442, 461] on div "Riga plaza Sveiki! Kopā par iPad un Apple Pencil Jums tas izmaksātu 466.05 eiro…" at bounding box center [750, 431] width 796 height 120
click at [203, 478] on div "j #j7a5bp1x 1 iwatch nelādējas [DATE] 23:37" at bounding box center [203, 501] width 253 height 62
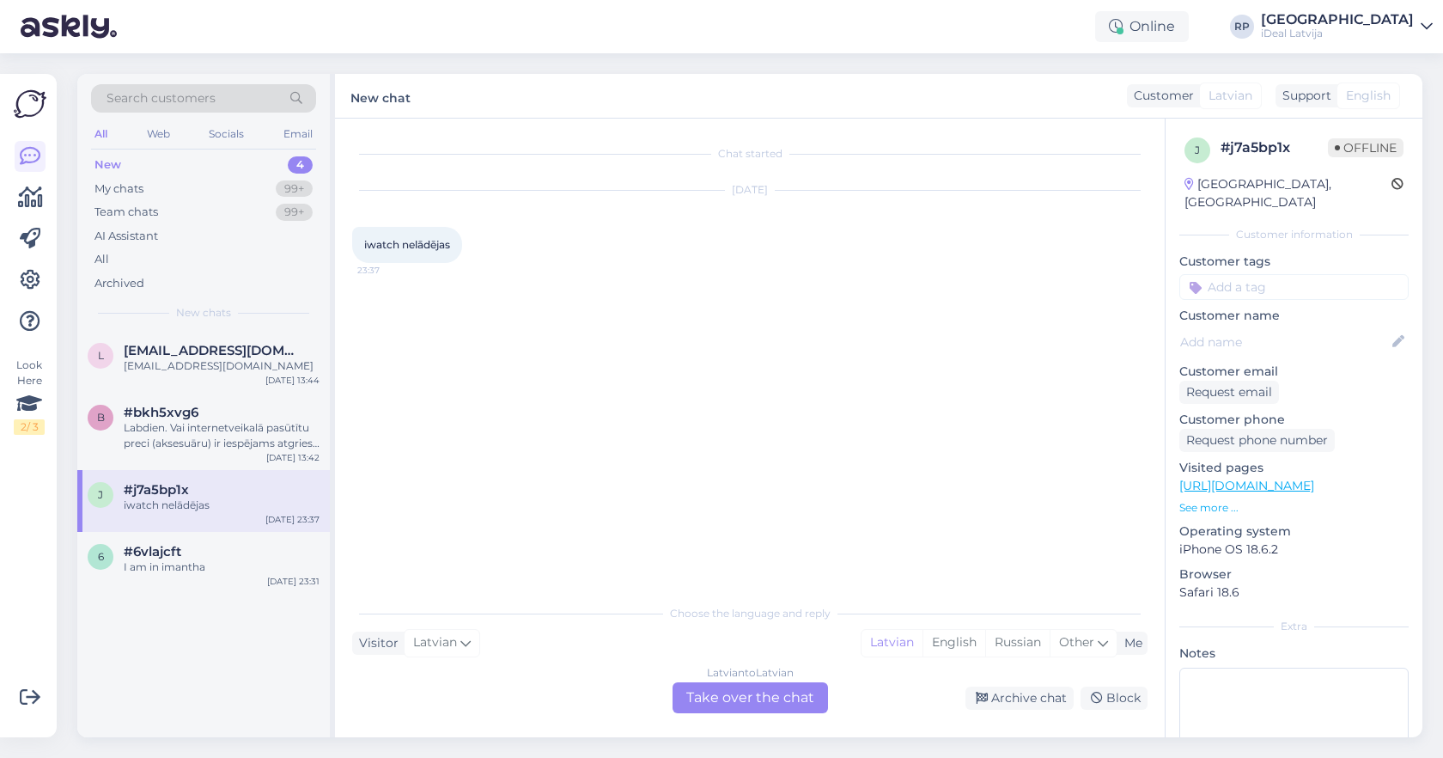
click at [727, 704] on div "Latvian to Latvian Take over the chat" at bounding box center [751, 697] width 156 height 31
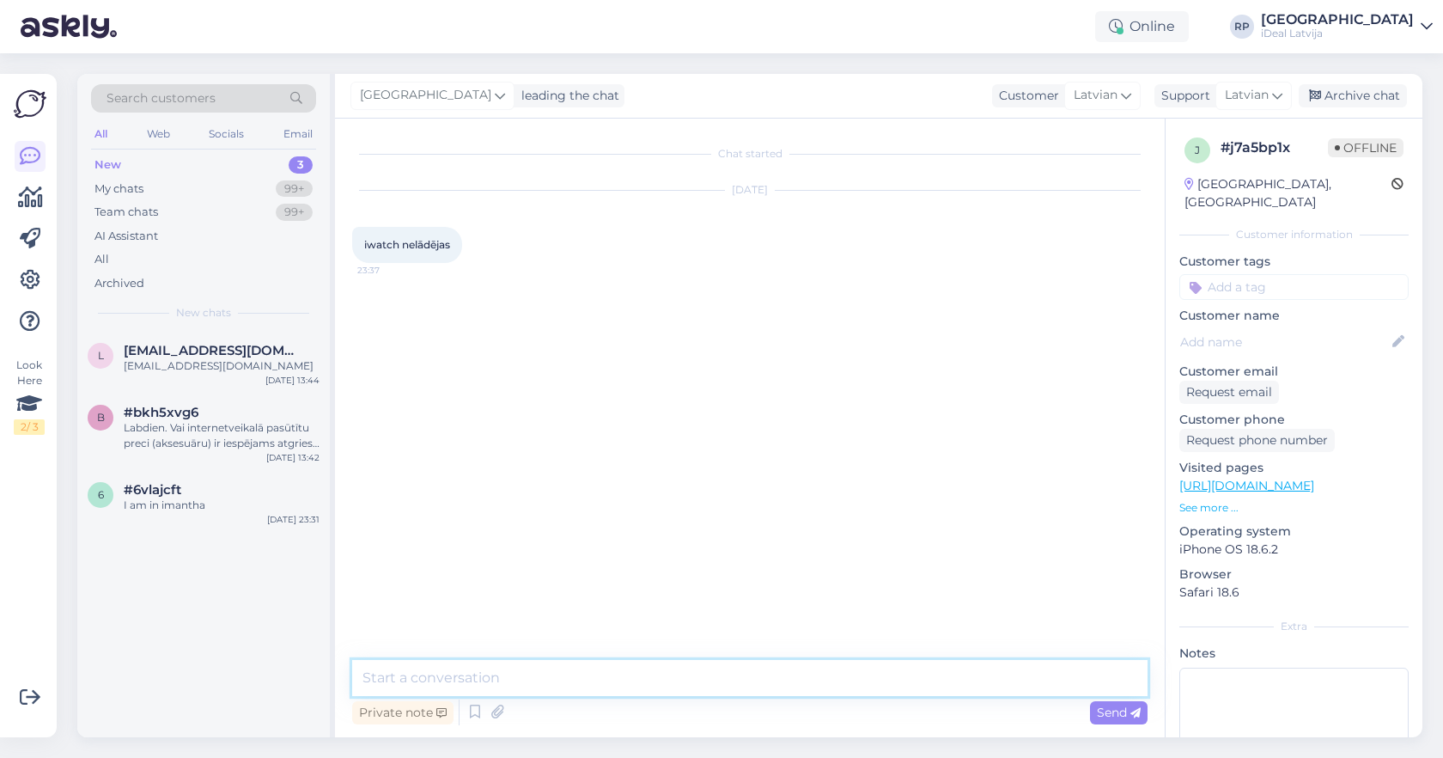
click at [797, 681] on textarea at bounding box center [750, 678] width 796 height 36
type textarea "Sveiki, vai mēģinājāt lādēt ar citu lādētāju?"
click at [169, 486] on span "#6vlajcft" at bounding box center [153, 489] width 58 height 15
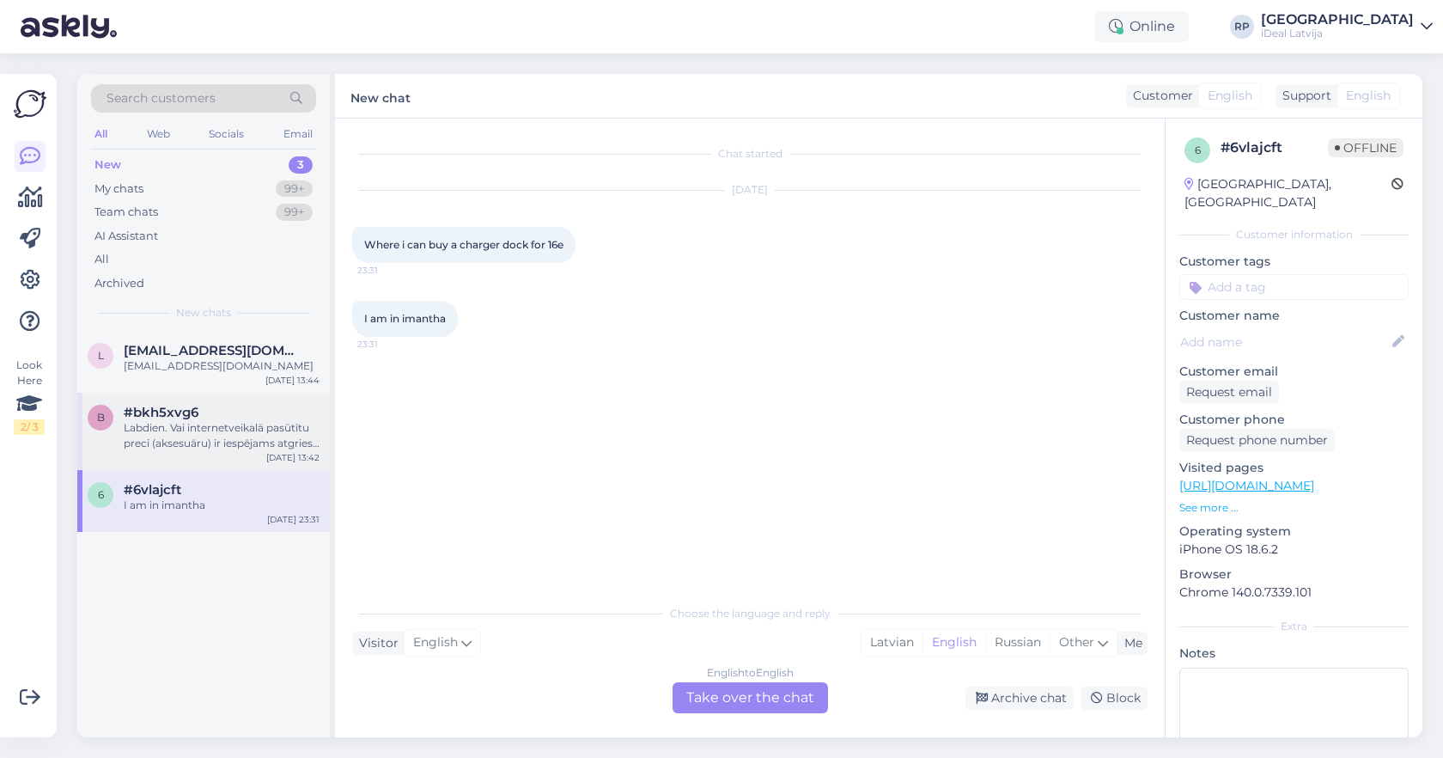
click at [180, 407] on span "#bkh5xvg6" at bounding box center [161, 412] width 75 height 15
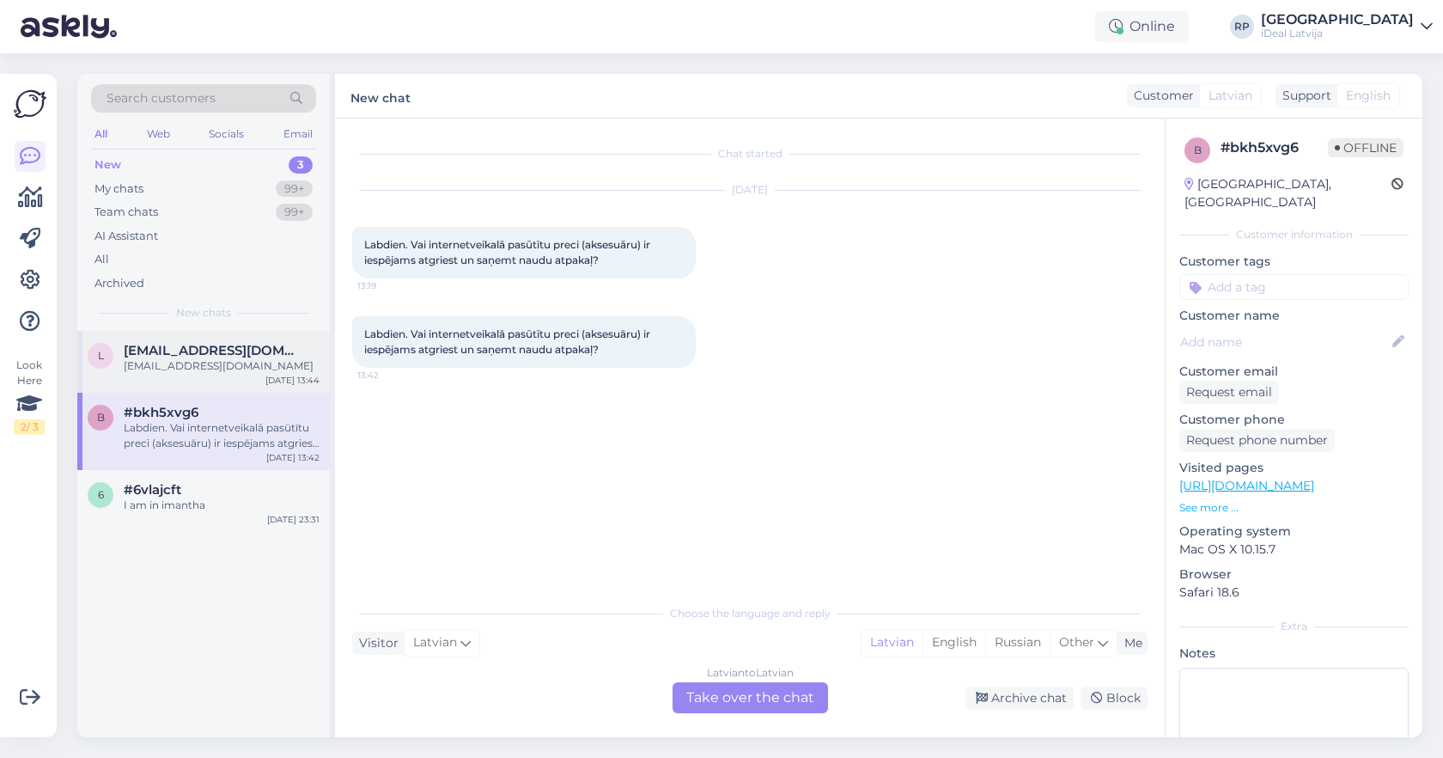
click at [199, 358] on div "[EMAIL_ADDRESS][DOMAIN_NAME]" at bounding box center [222, 365] width 196 height 15
